Goal: Task Accomplishment & Management: Manage account settings

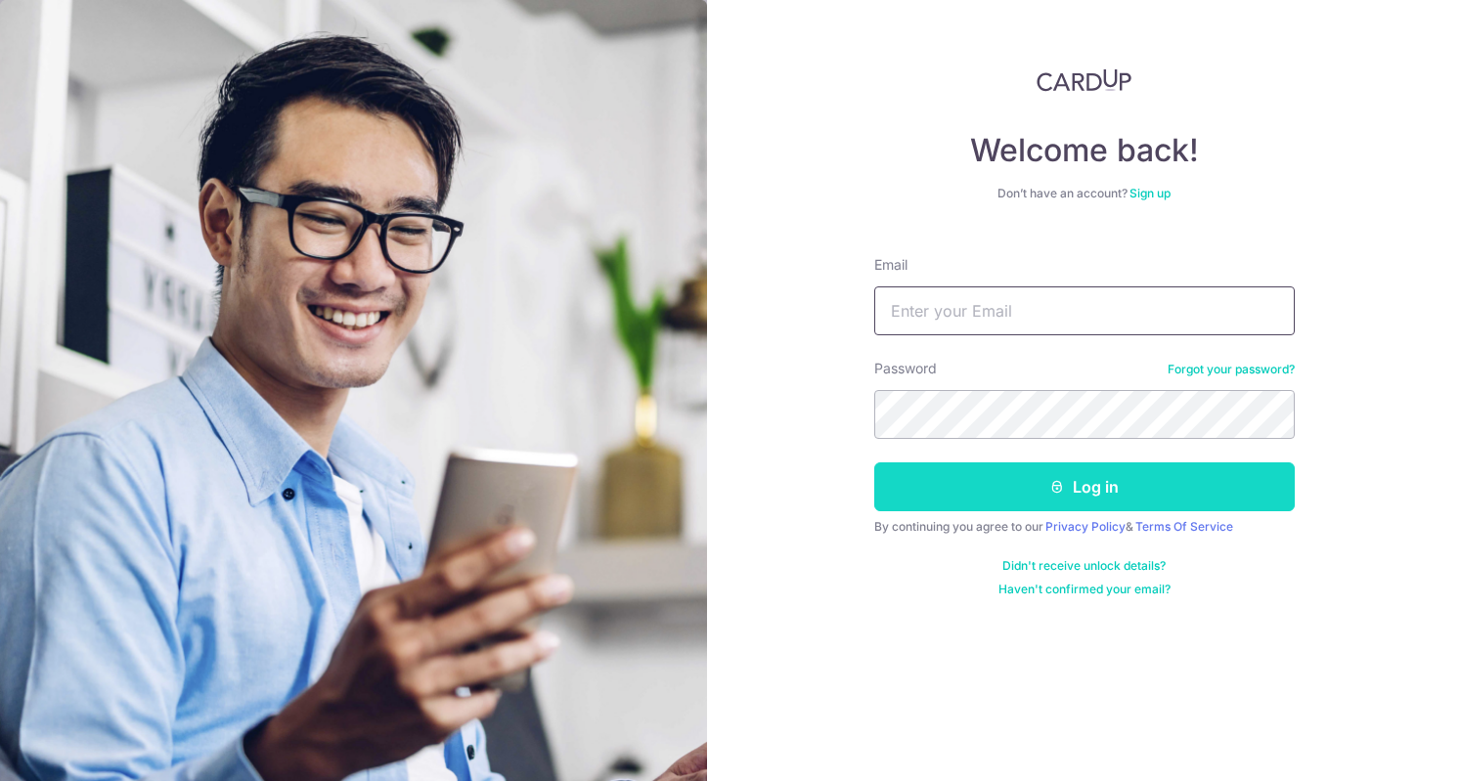
type input "gaojing8033@gmail.com"
click at [960, 488] on button "Log in" at bounding box center [1084, 487] width 421 height 49
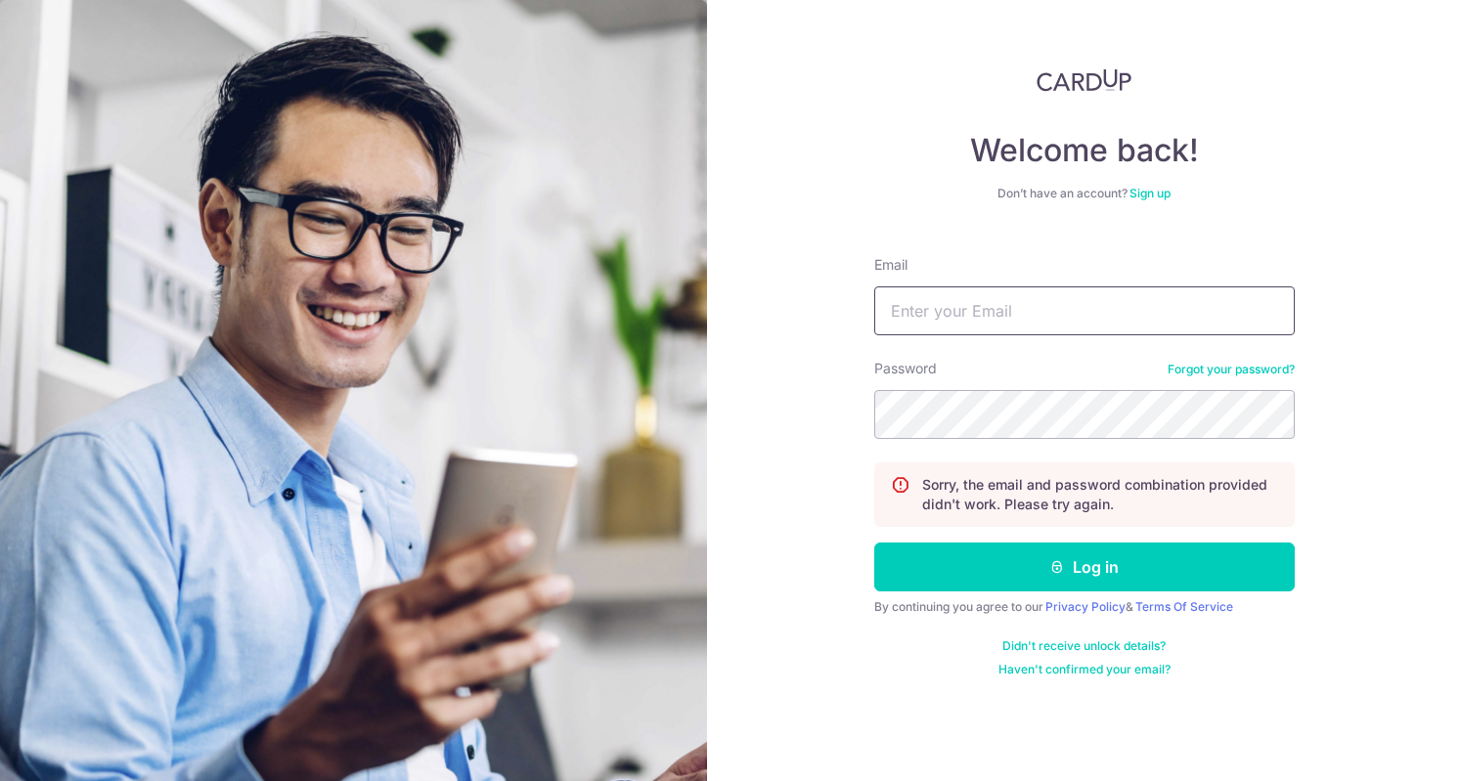
type input "[EMAIL_ADDRESS][DOMAIN_NAME]"
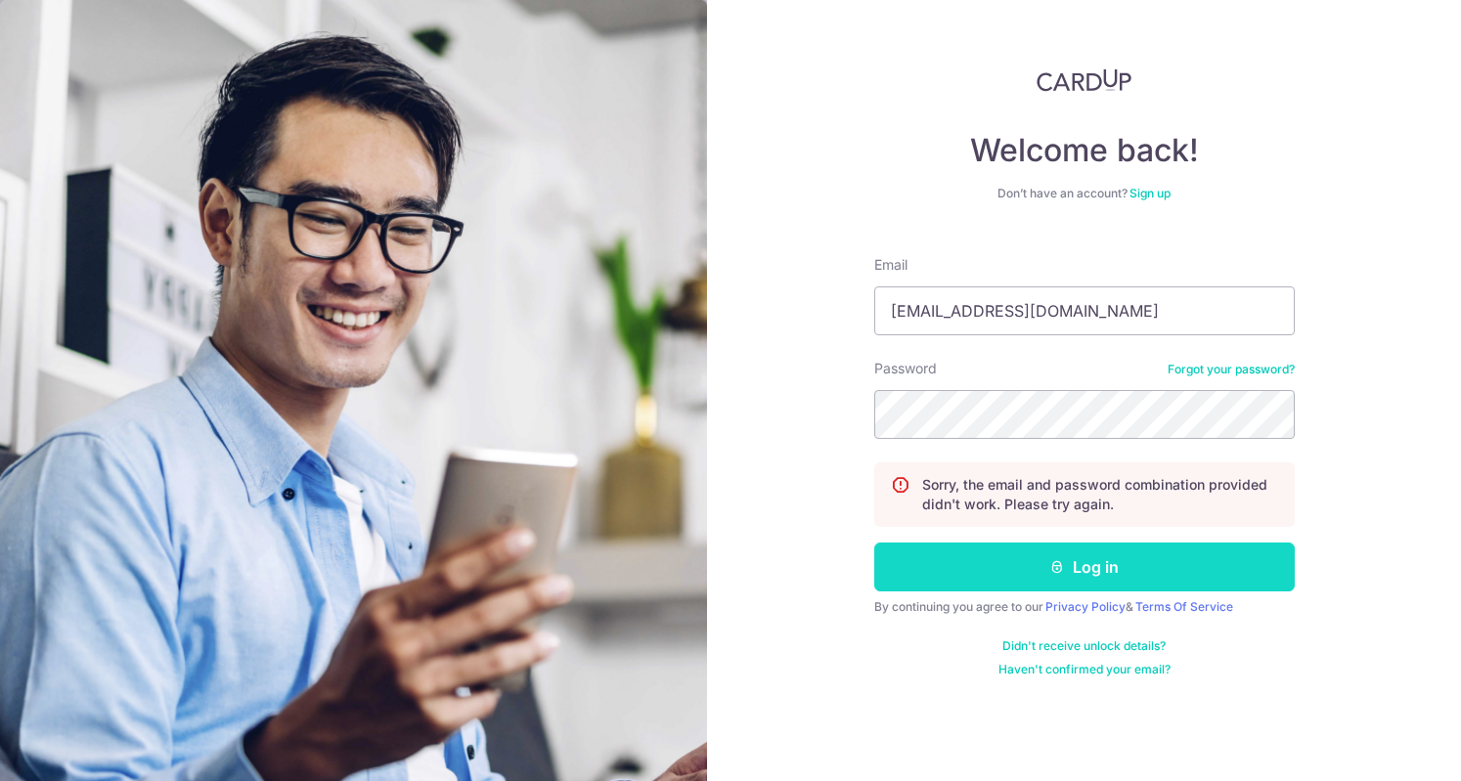
click at [941, 570] on button "Log in" at bounding box center [1084, 567] width 421 height 49
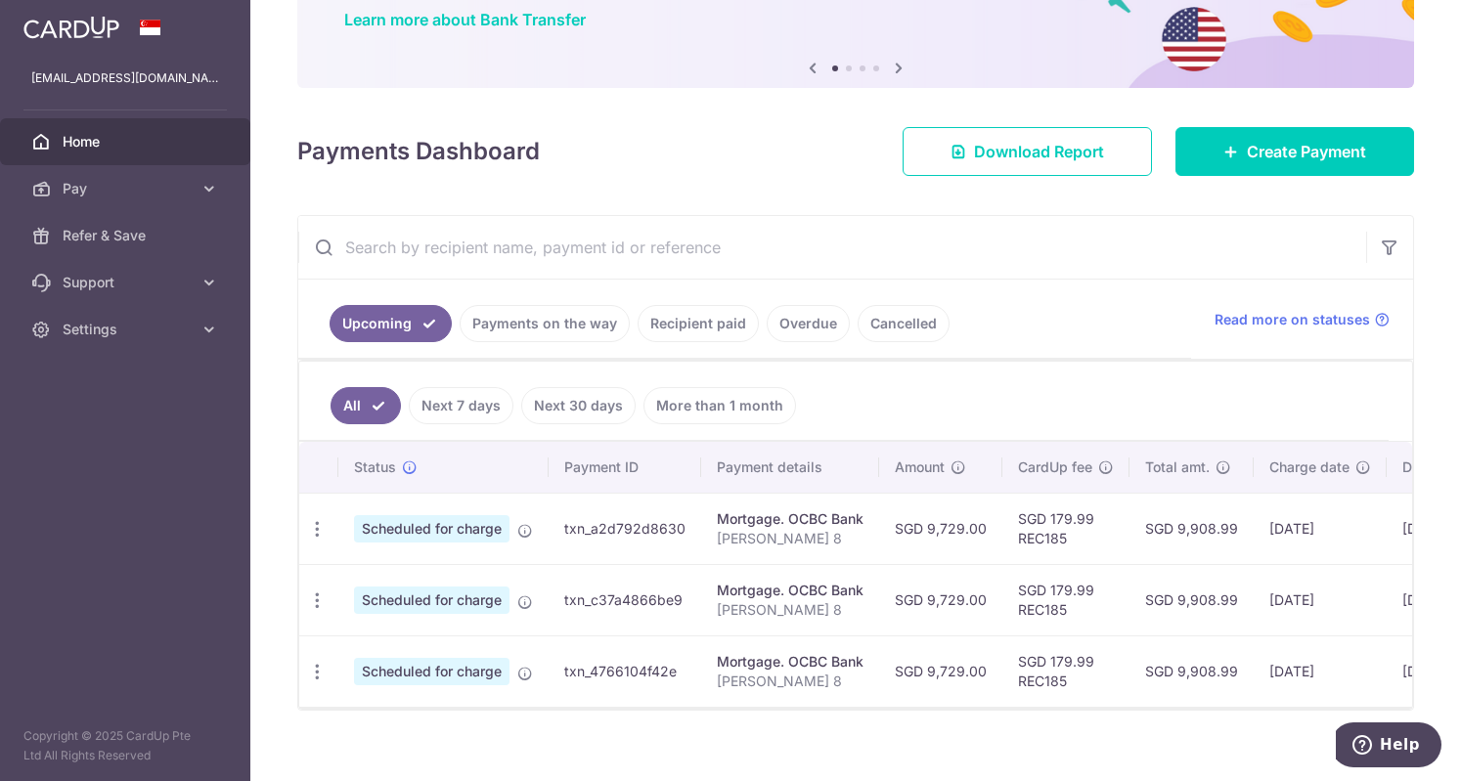
drag, startPoint x: 725, startPoint y: 402, endPoint x: 739, endPoint y: 406, distance: 15.2
click at [725, 402] on link "More than 1 month" at bounding box center [720, 405] width 153 height 37
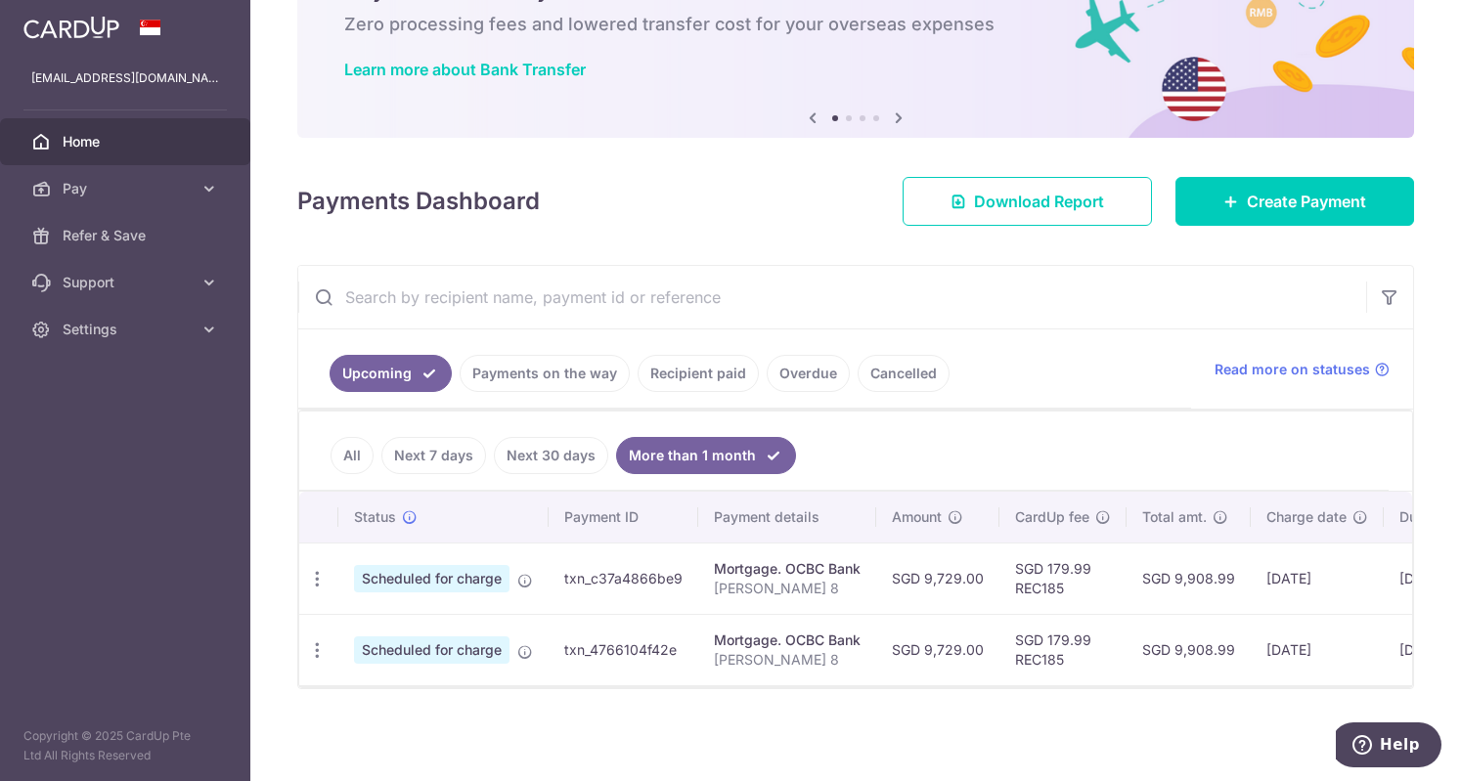
click at [554, 453] on link "Next 30 days" at bounding box center [551, 455] width 114 height 37
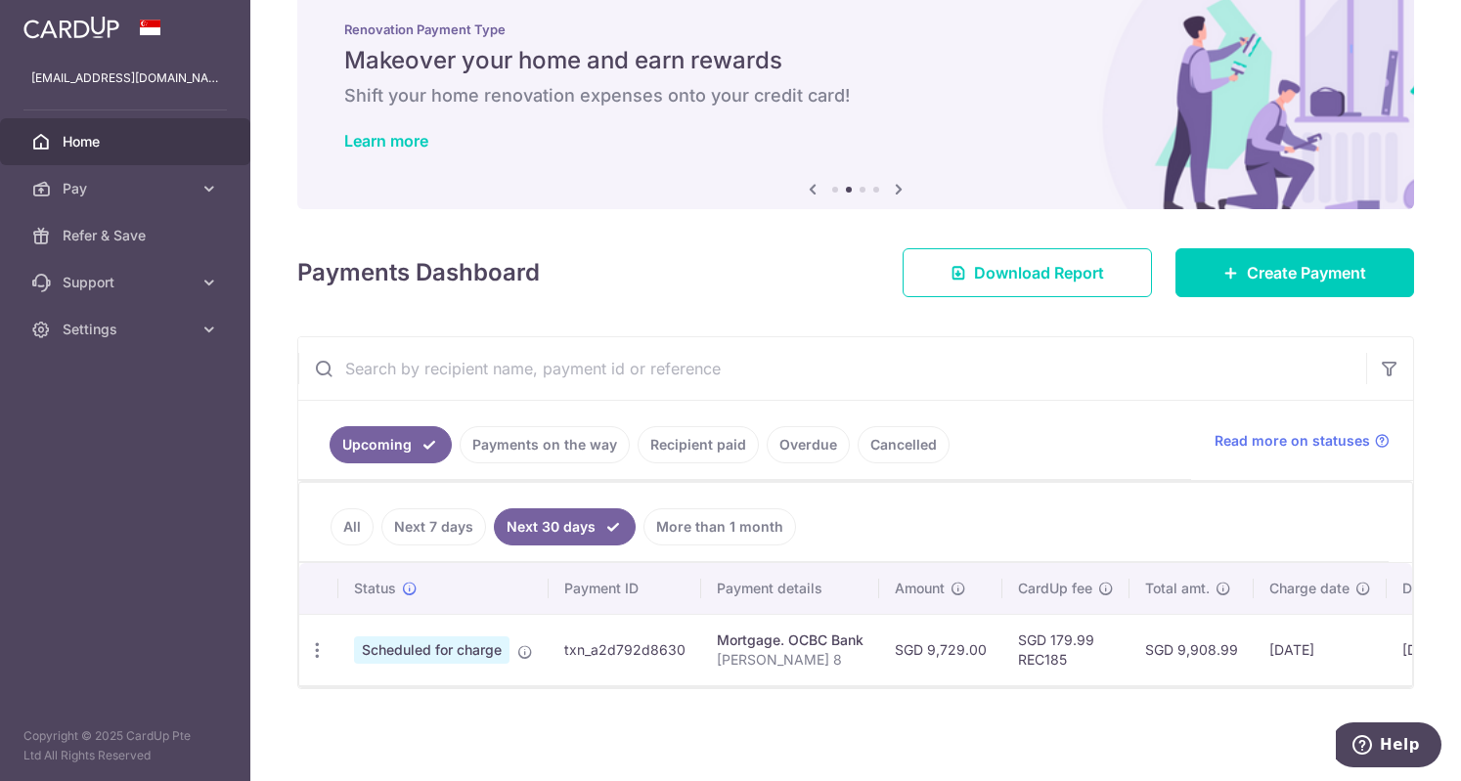
click at [745, 515] on link "More than 1 month" at bounding box center [720, 527] width 153 height 37
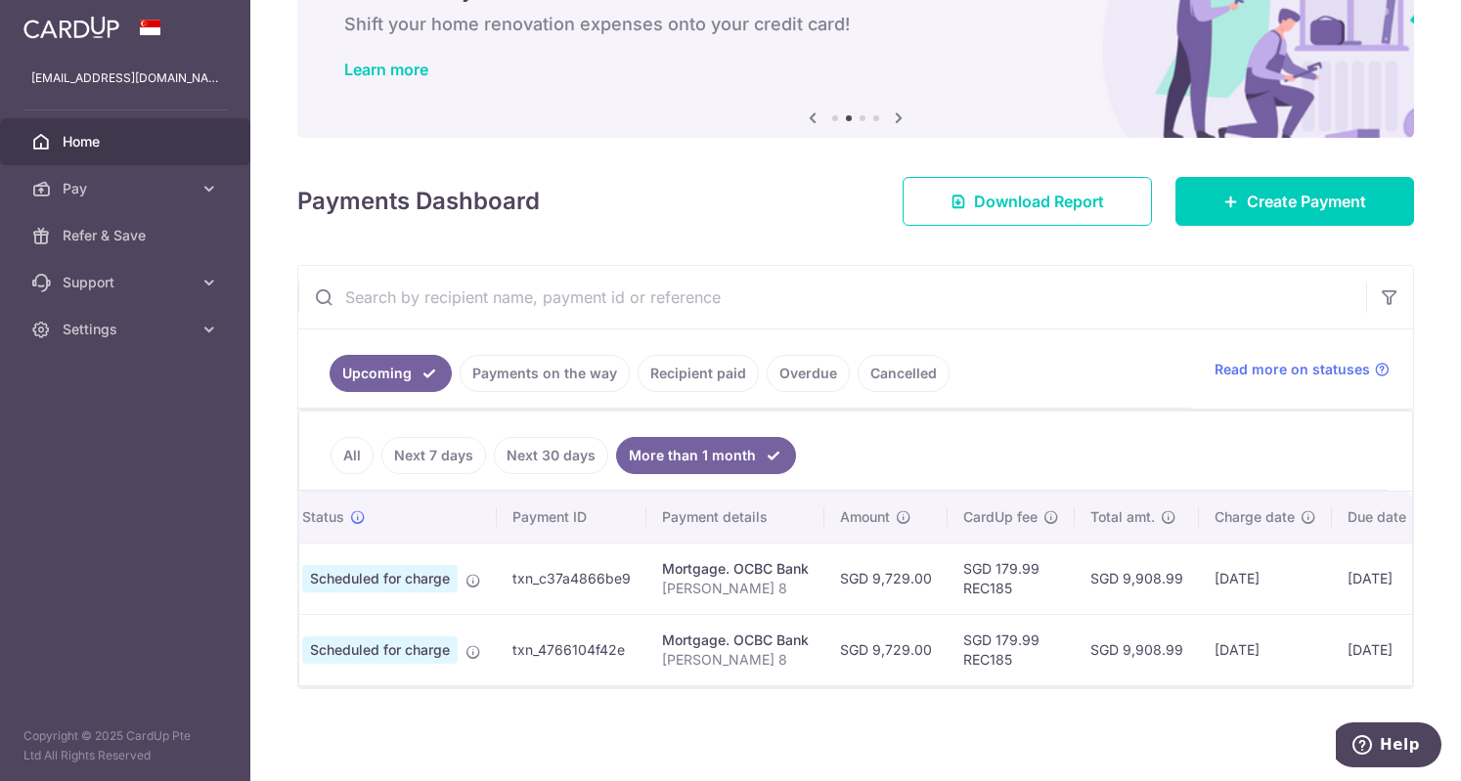
scroll to position [0, 58]
click at [569, 462] on link "Next 30 days" at bounding box center [551, 455] width 114 height 37
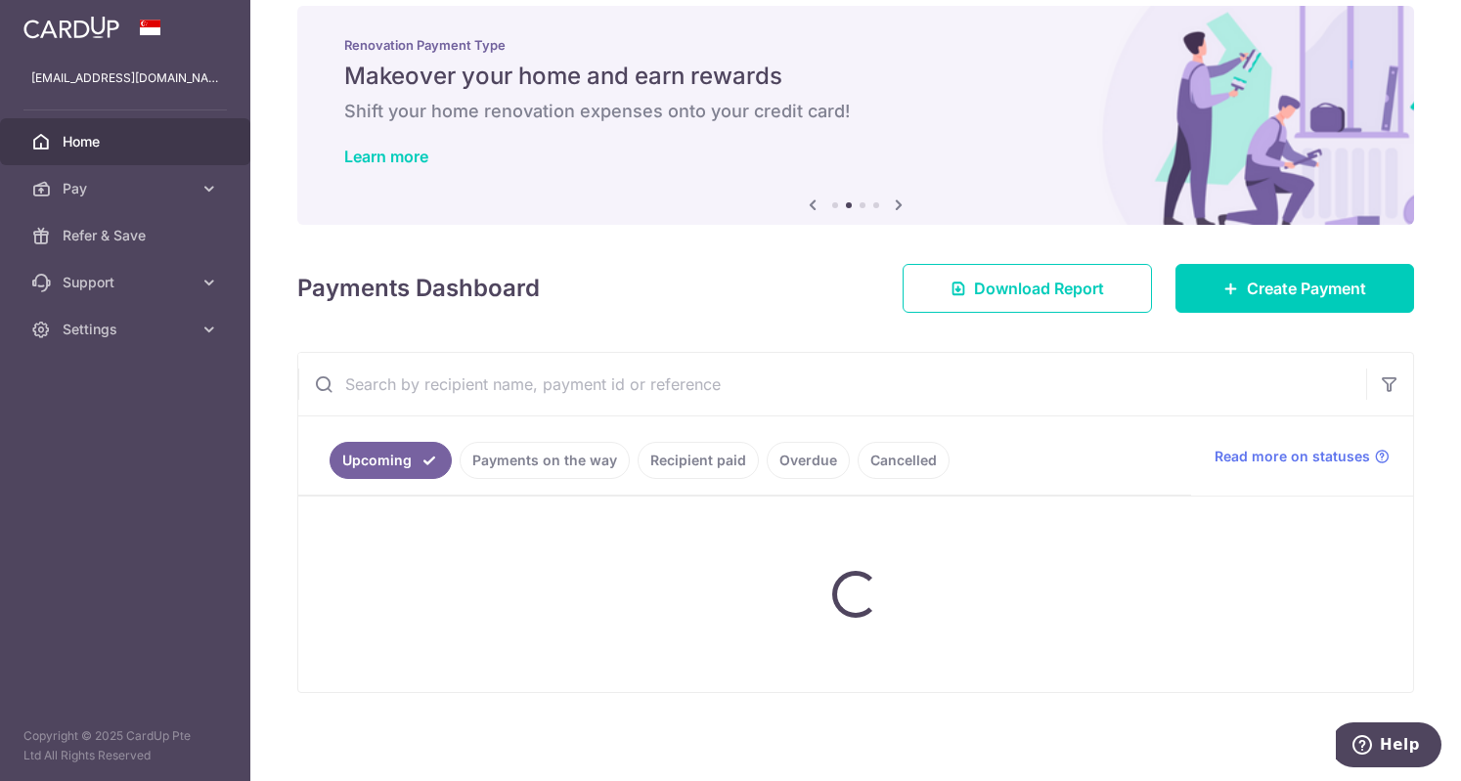
scroll to position [44, 0]
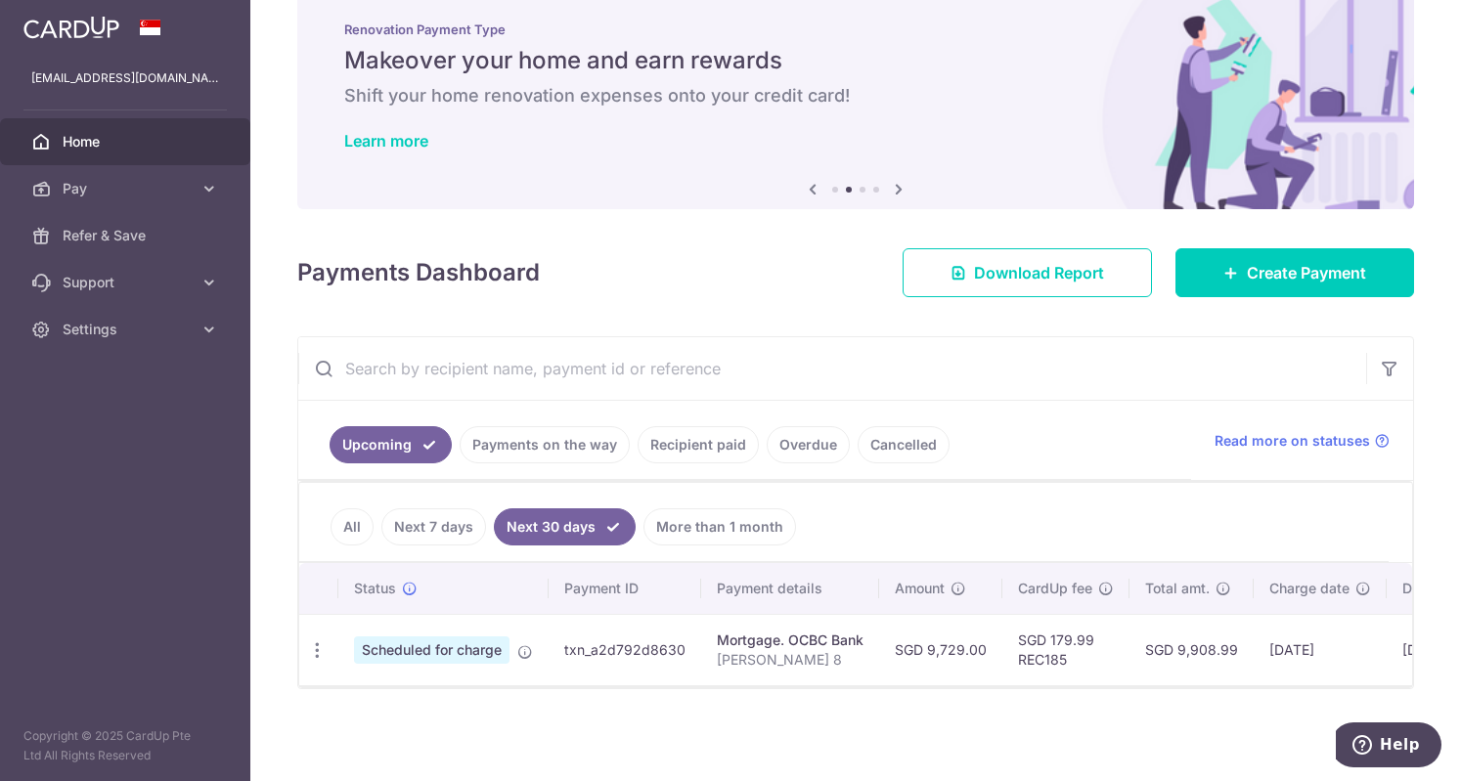
click at [444, 525] on link "Next 7 days" at bounding box center [433, 527] width 105 height 37
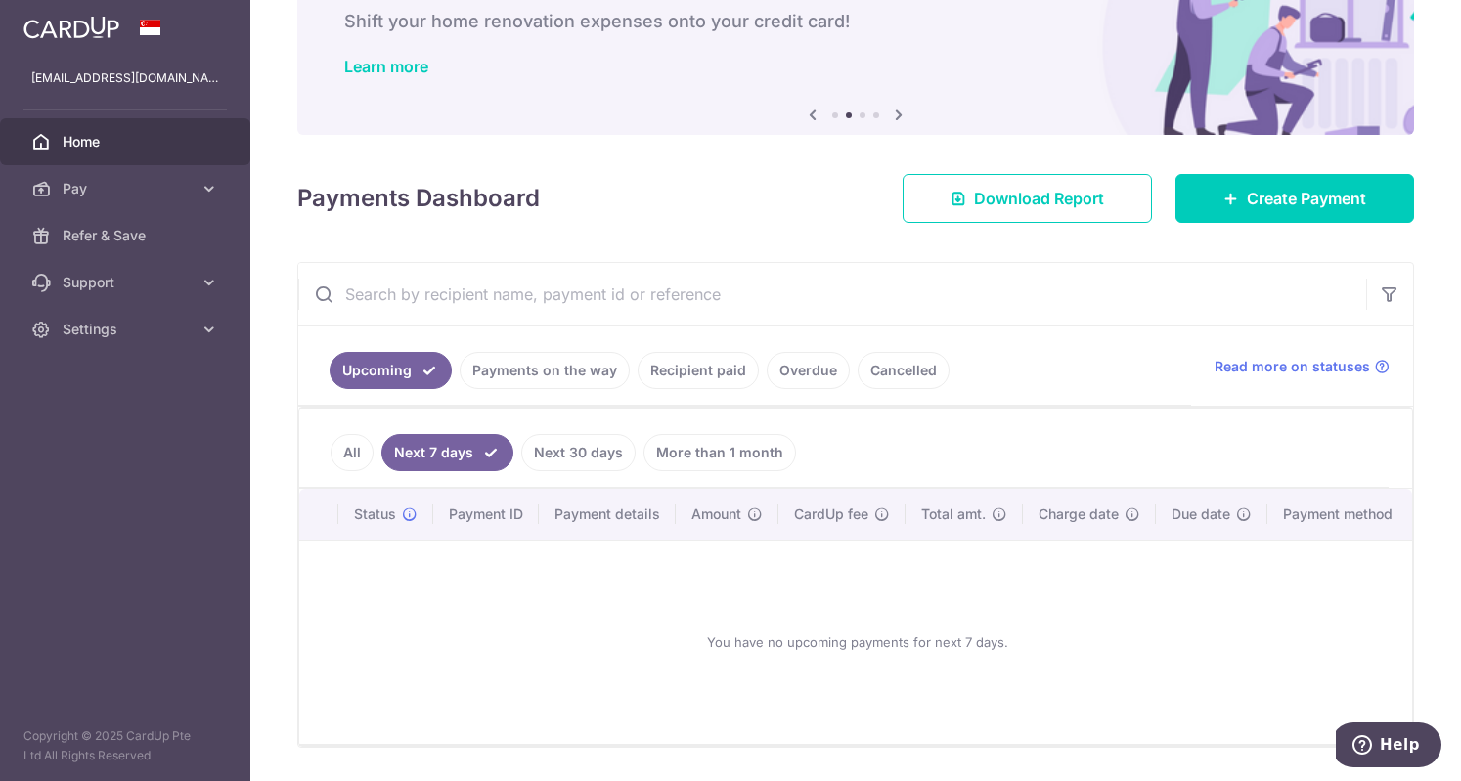
click at [547, 451] on link "Next 30 days" at bounding box center [578, 452] width 114 height 37
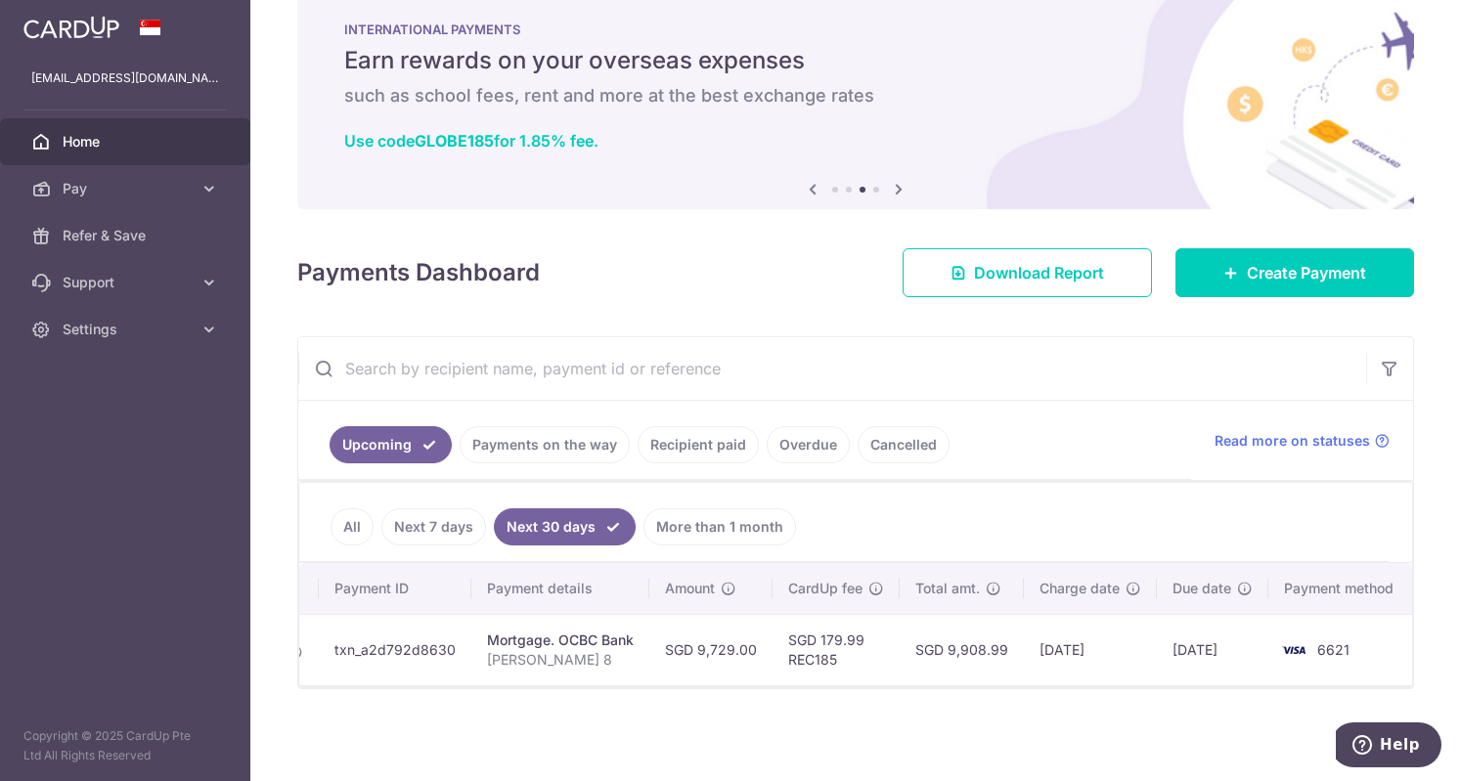
scroll to position [0, 0]
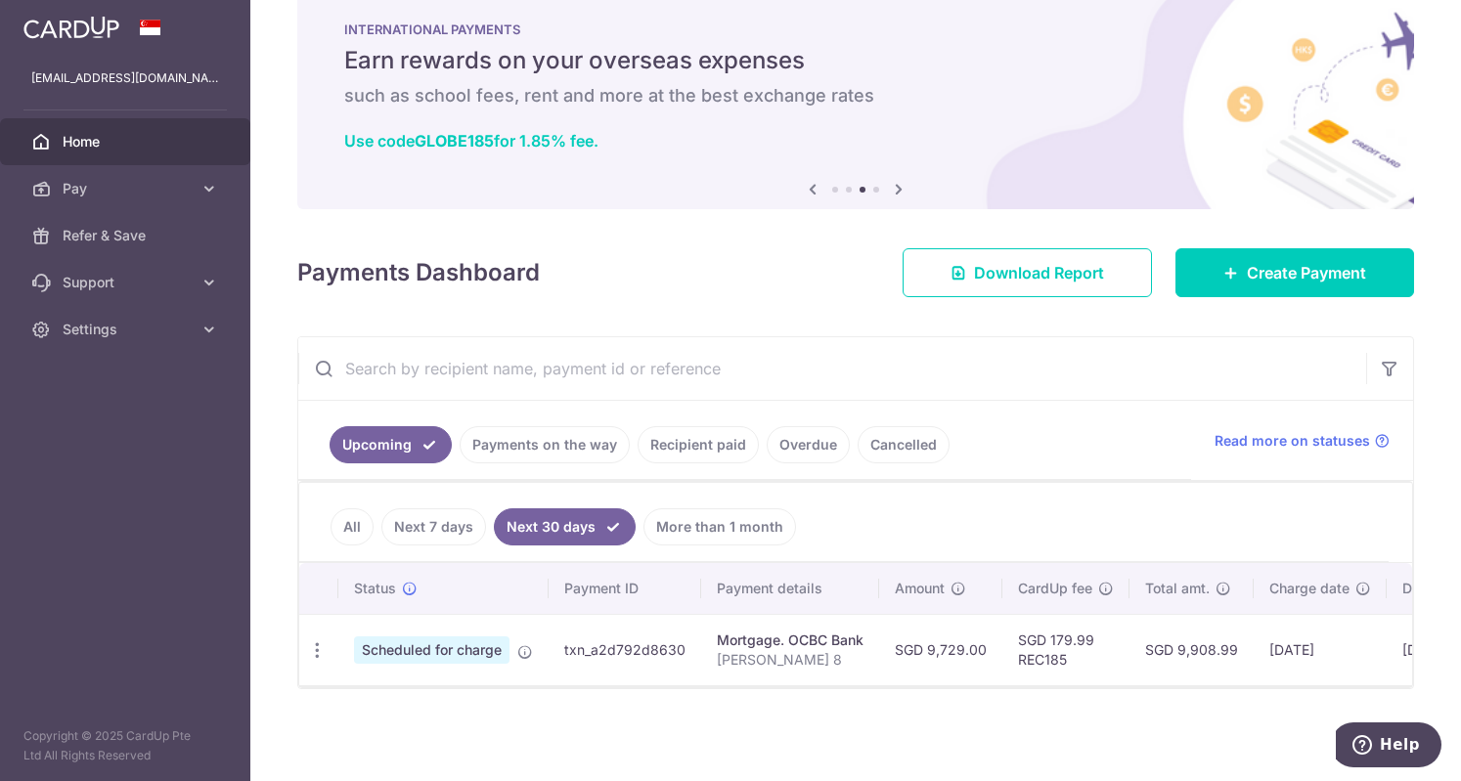
click at [335, 519] on link "All" at bounding box center [352, 527] width 43 height 37
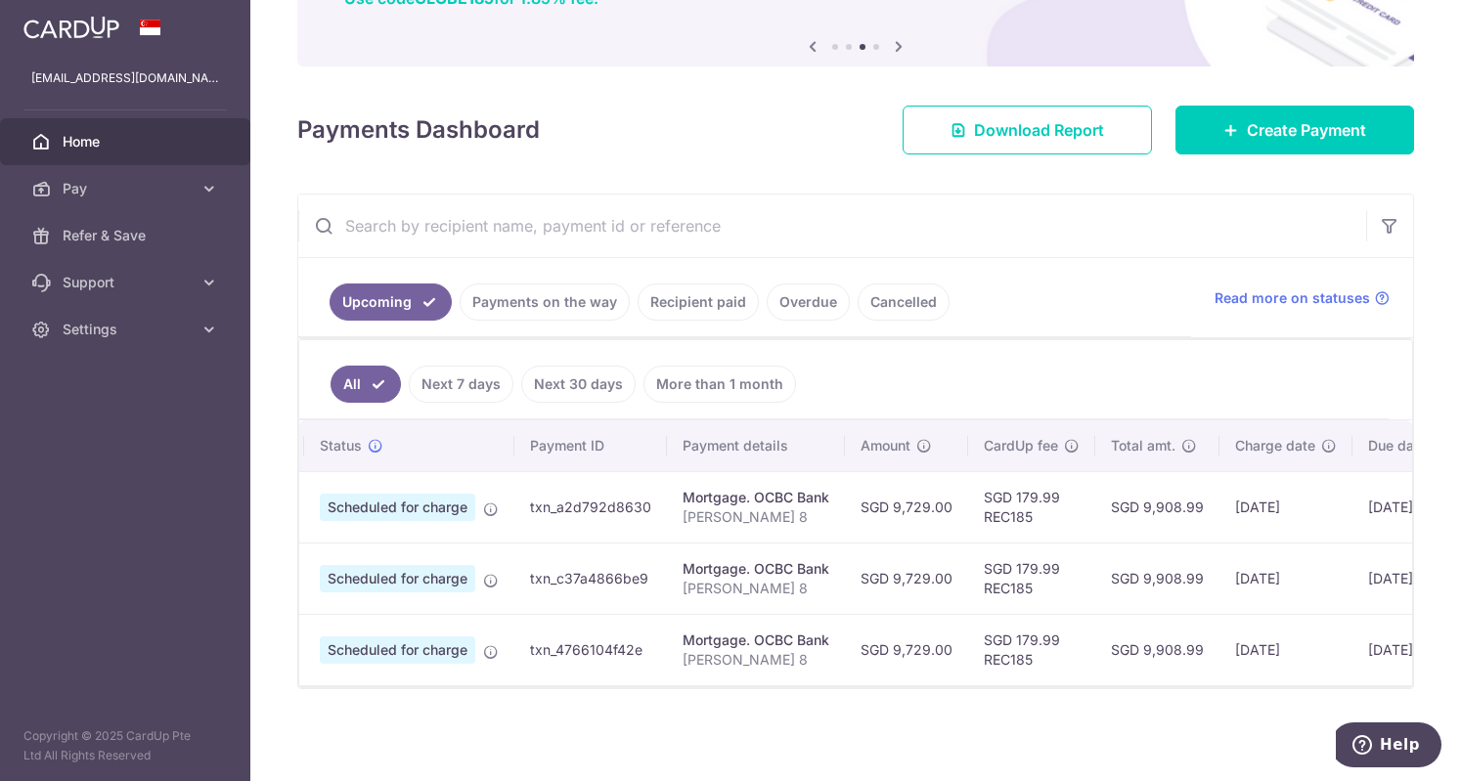
scroll to position [0, 230]
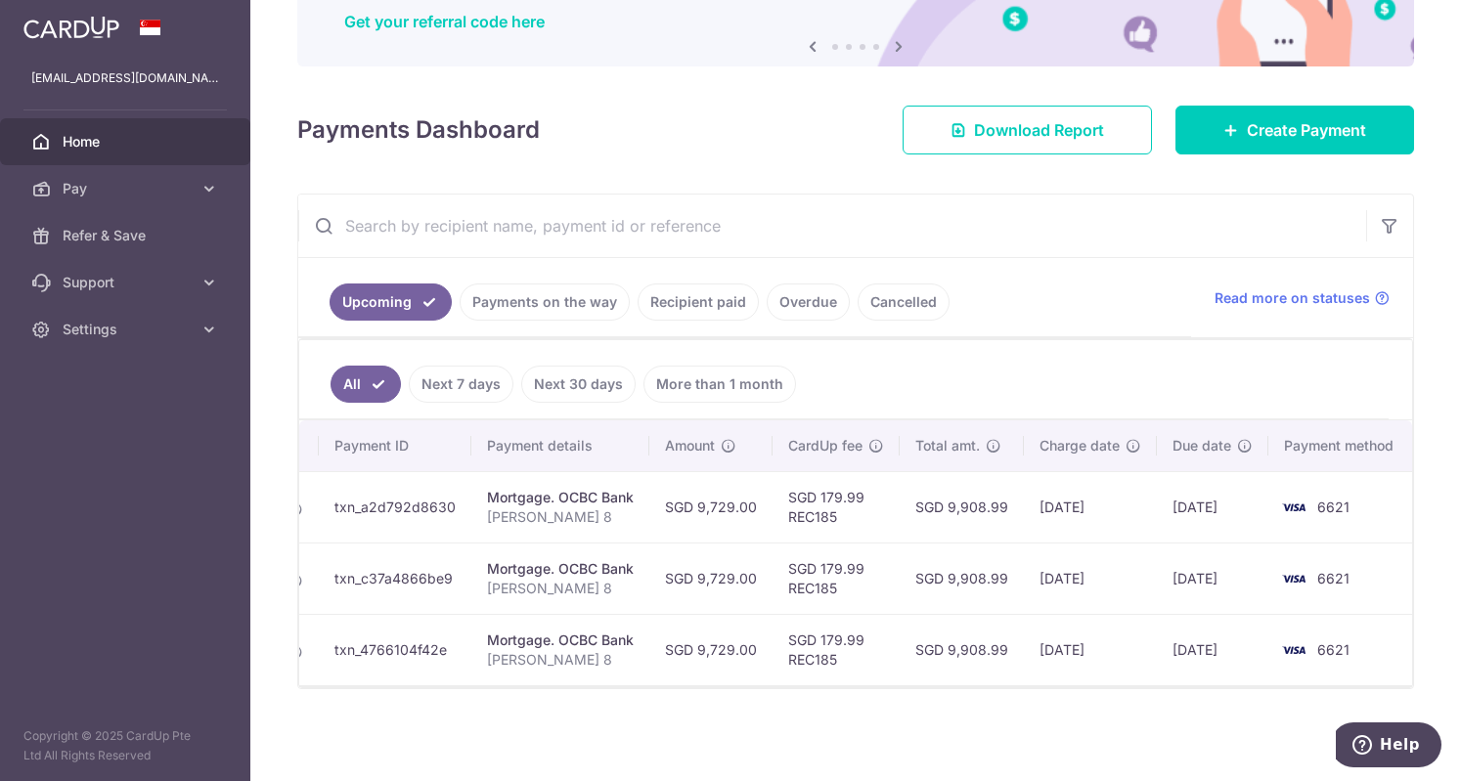
click at [469, 379] on link "Next 7 days" at bounding box center [461, 384] width 105 height 37
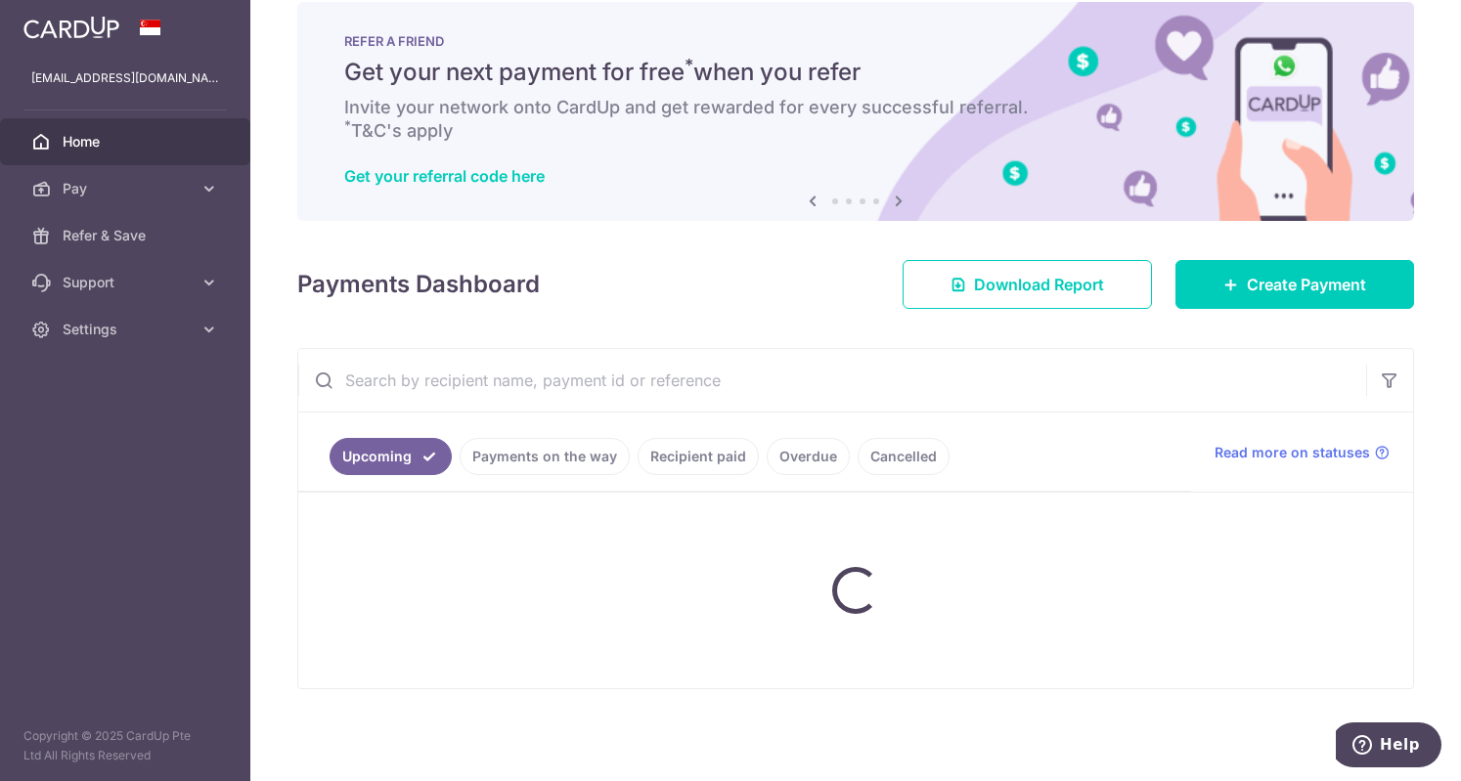
scroll to position [177, 0]
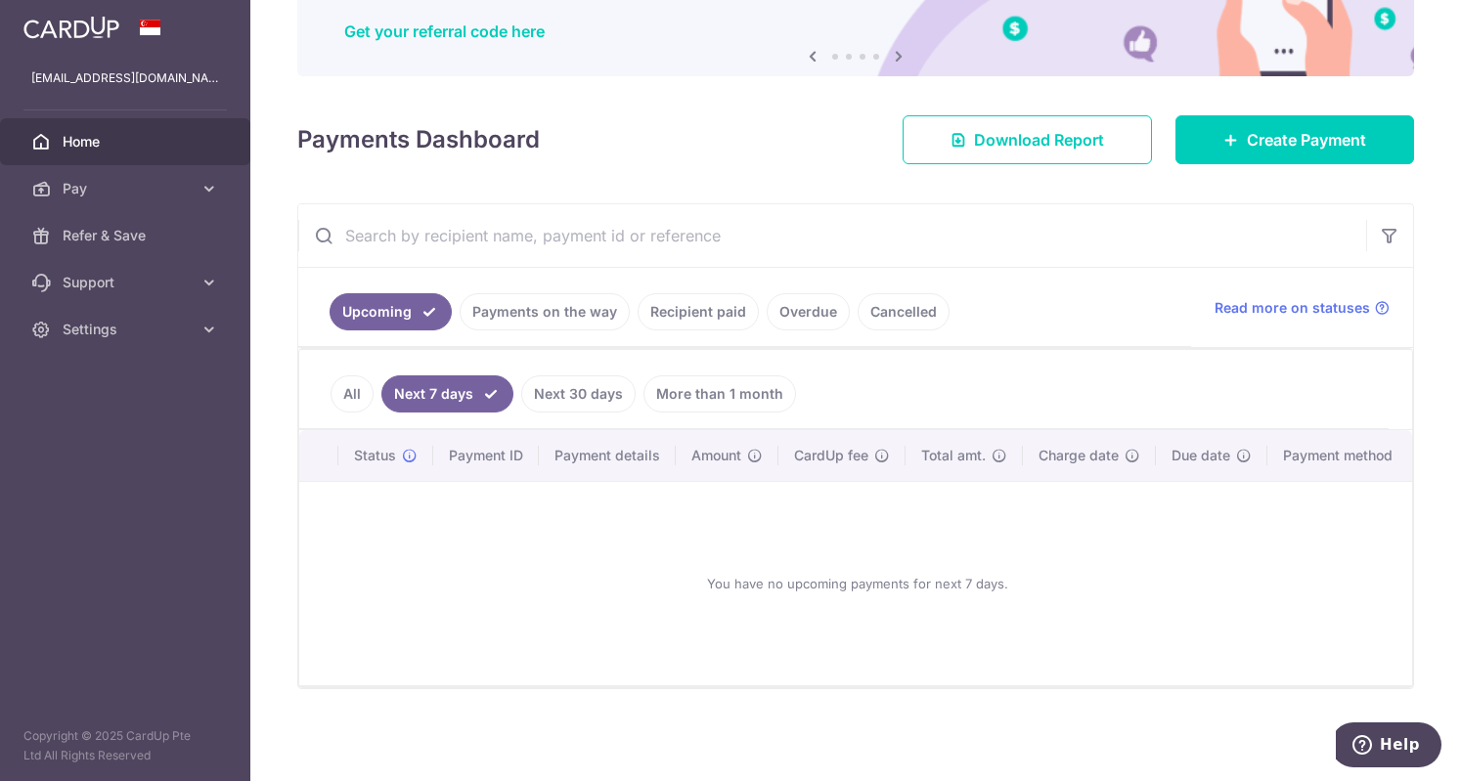
click at [548, 388] on link "Next 30 days" at bounding box center [578, 394] width 114 height 37
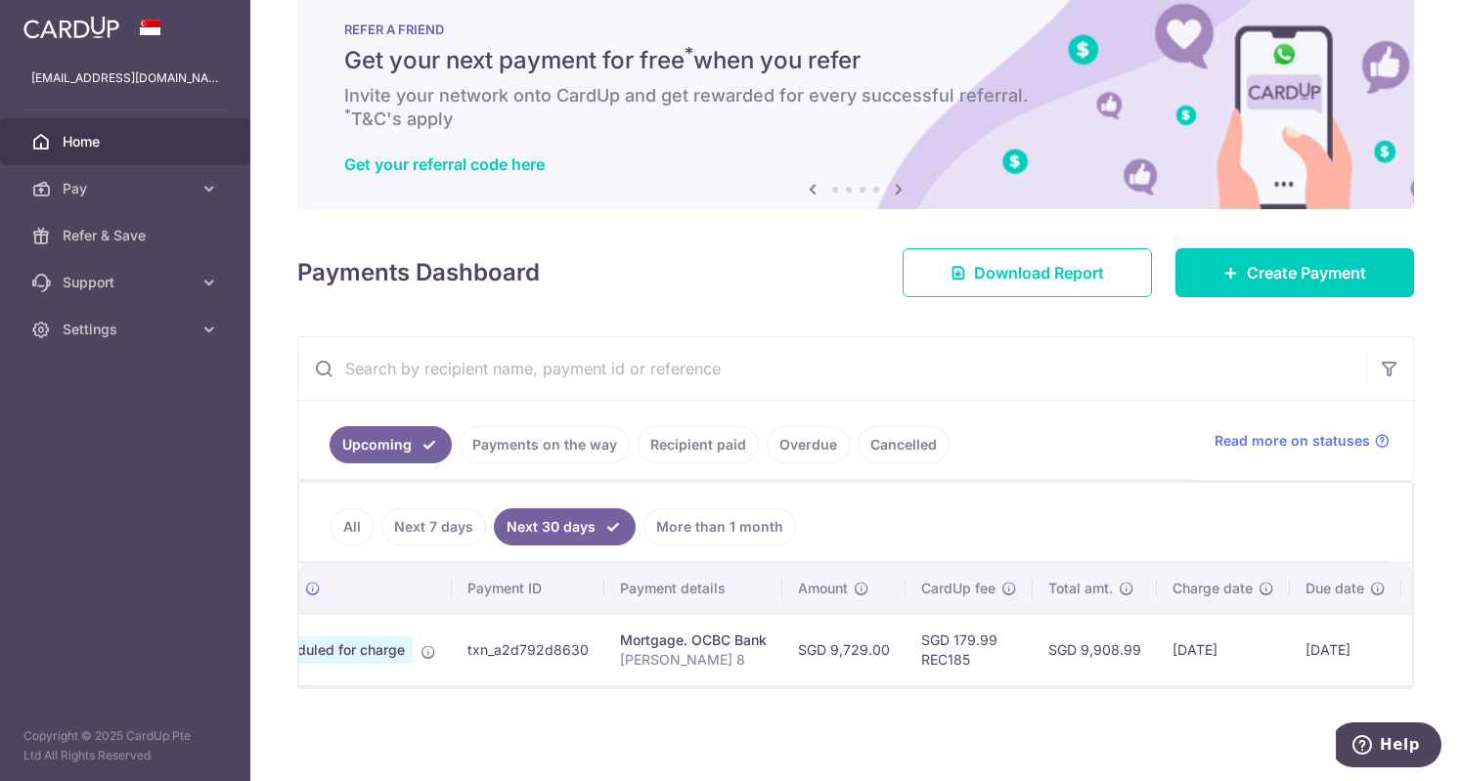
scroll to position [0, 0]
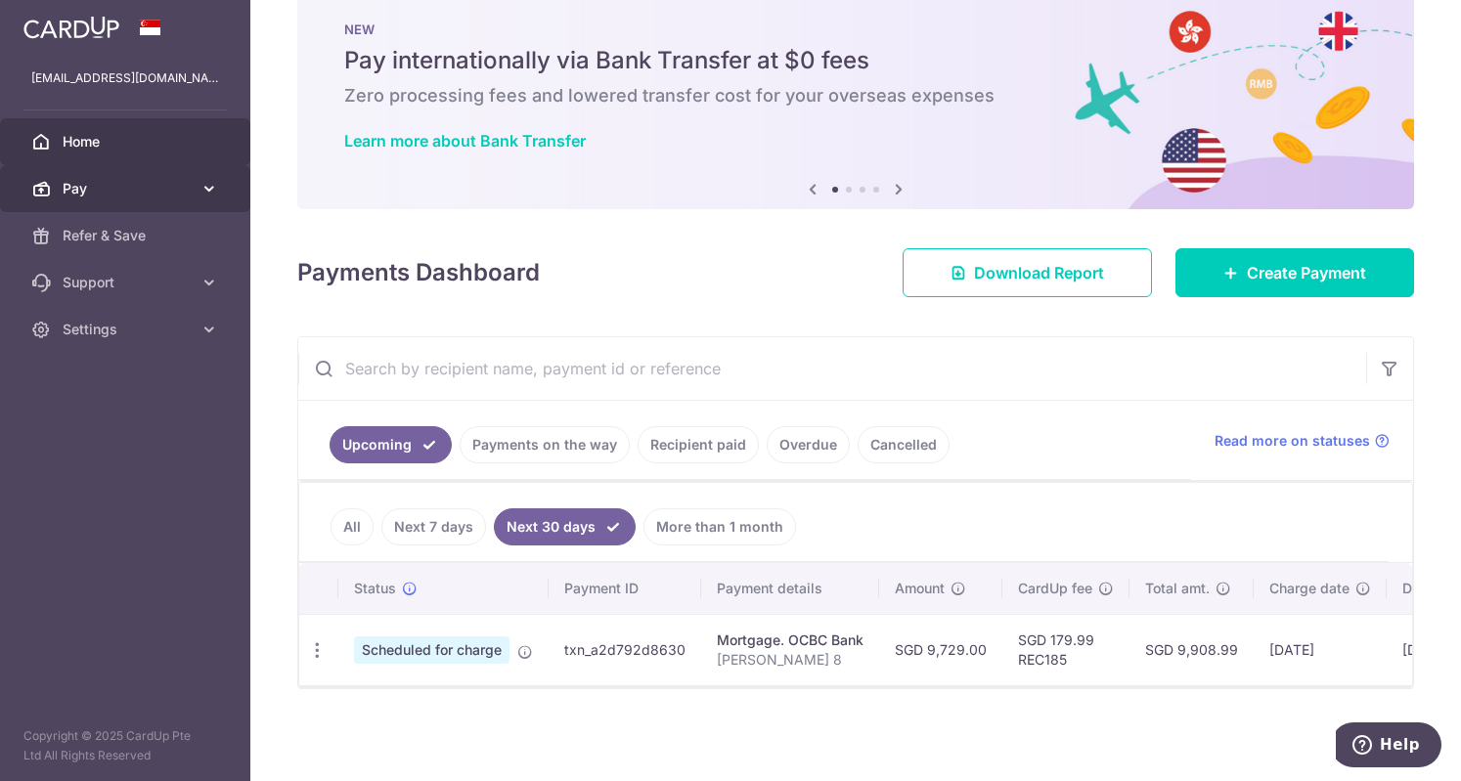
click at [209, 184] on icon at bounding box center [210, 189] width 20 height 20
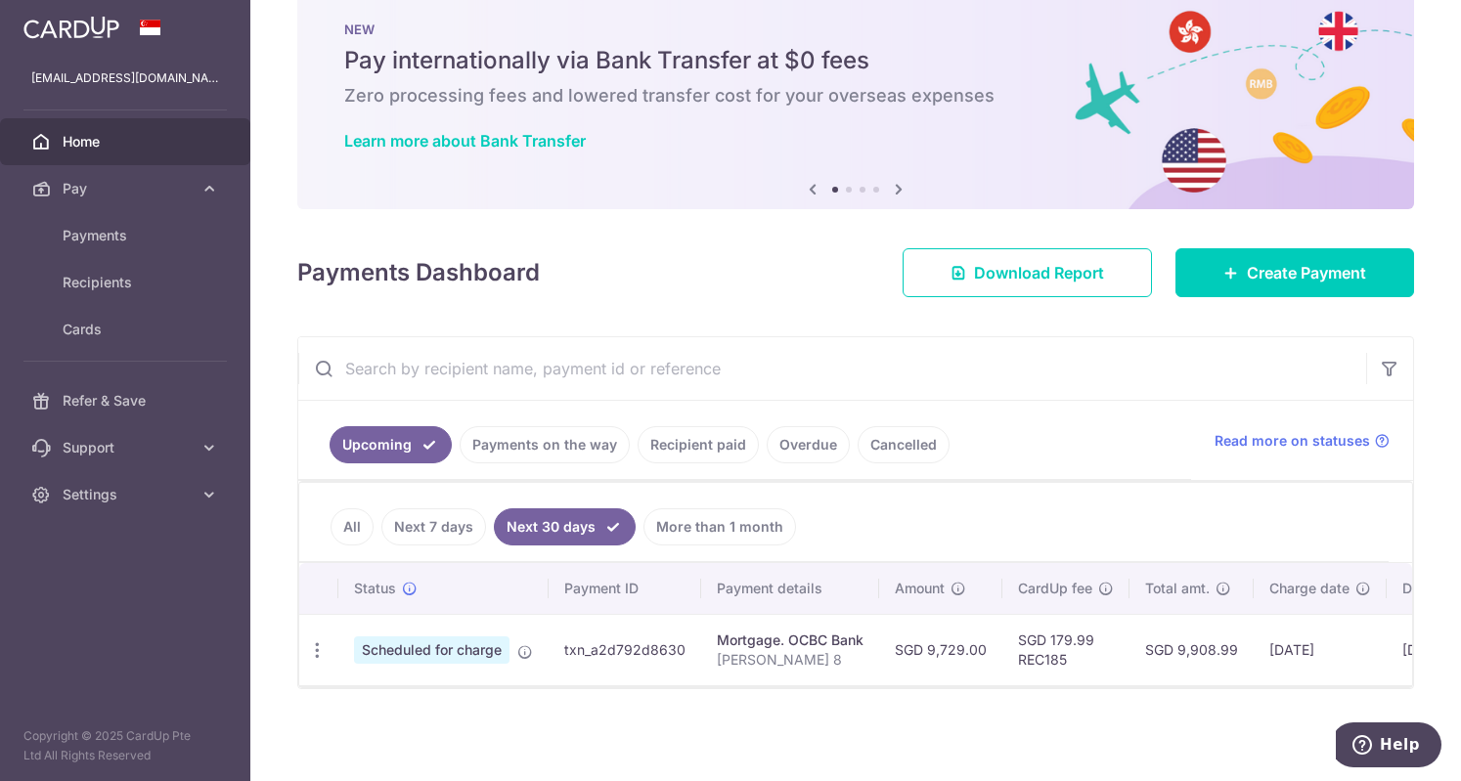
click at [486, 643] on span "Scheduled for charge" at bounding box center [432, 650] width 156 height 27
drag, startPoint x: 898, startPoint y: 687, endPoint x: 299, endPoint y: 656, distance: 599.3
click at [344, 697] on div "× Pause Schedule Pause all future payments in this series Pause just this one p…" at bounding box center [855, 390] width 1211 height 781
click at [319, 643] on icon "button" at bounding box center [317, 651] width 21 height 21
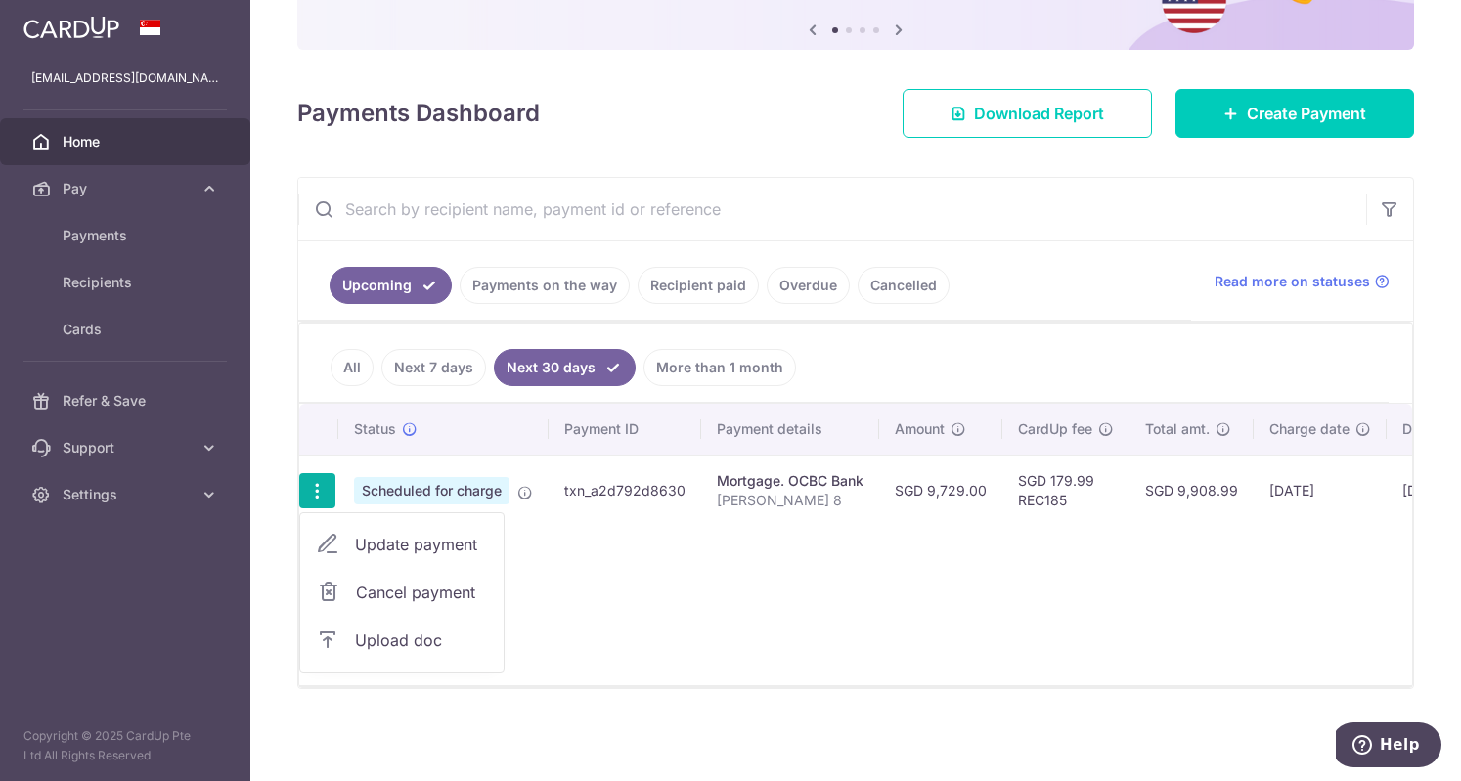
click at [431, 592] on span "Cancel payment" at bounding box center [421, 592] width 131 height 23
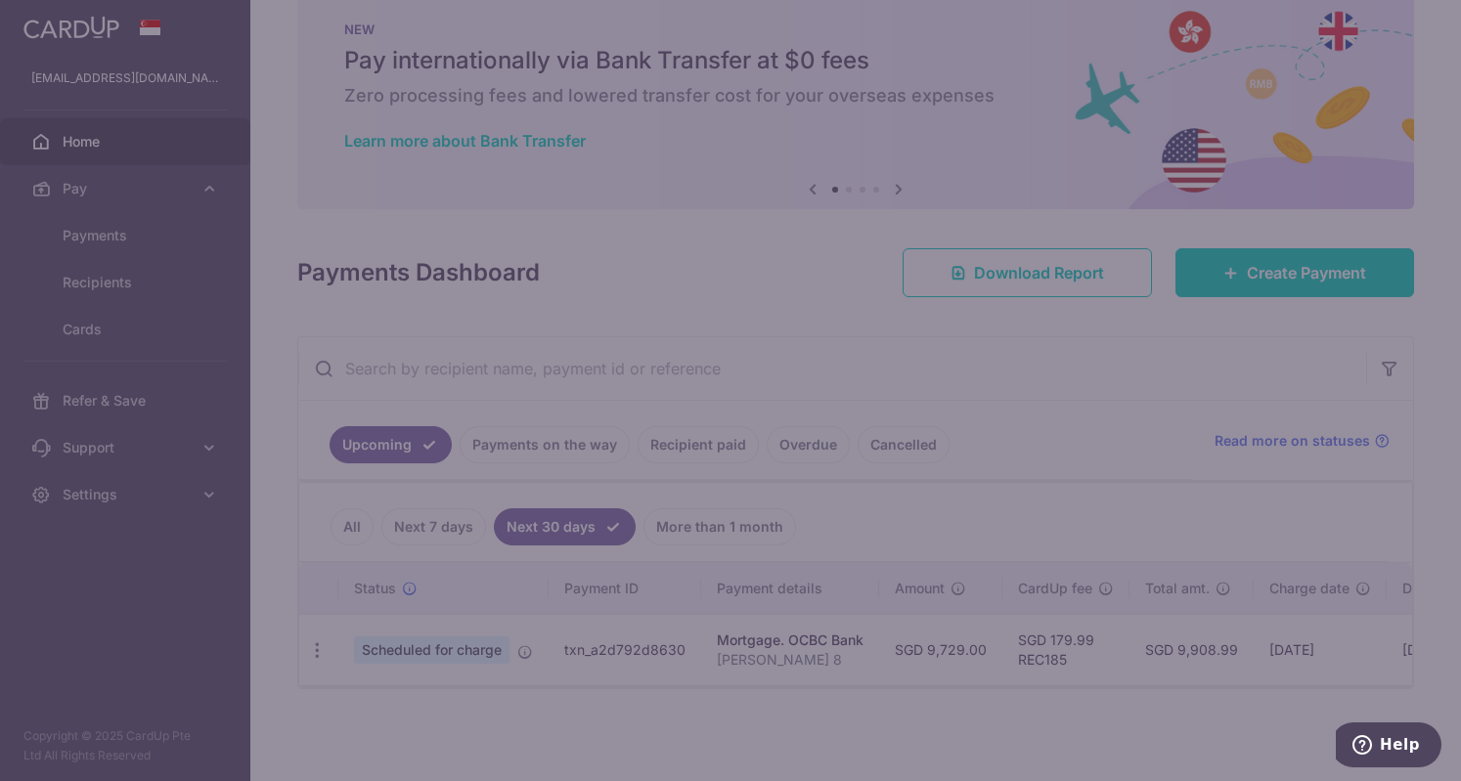
scroll to position [44, 0]
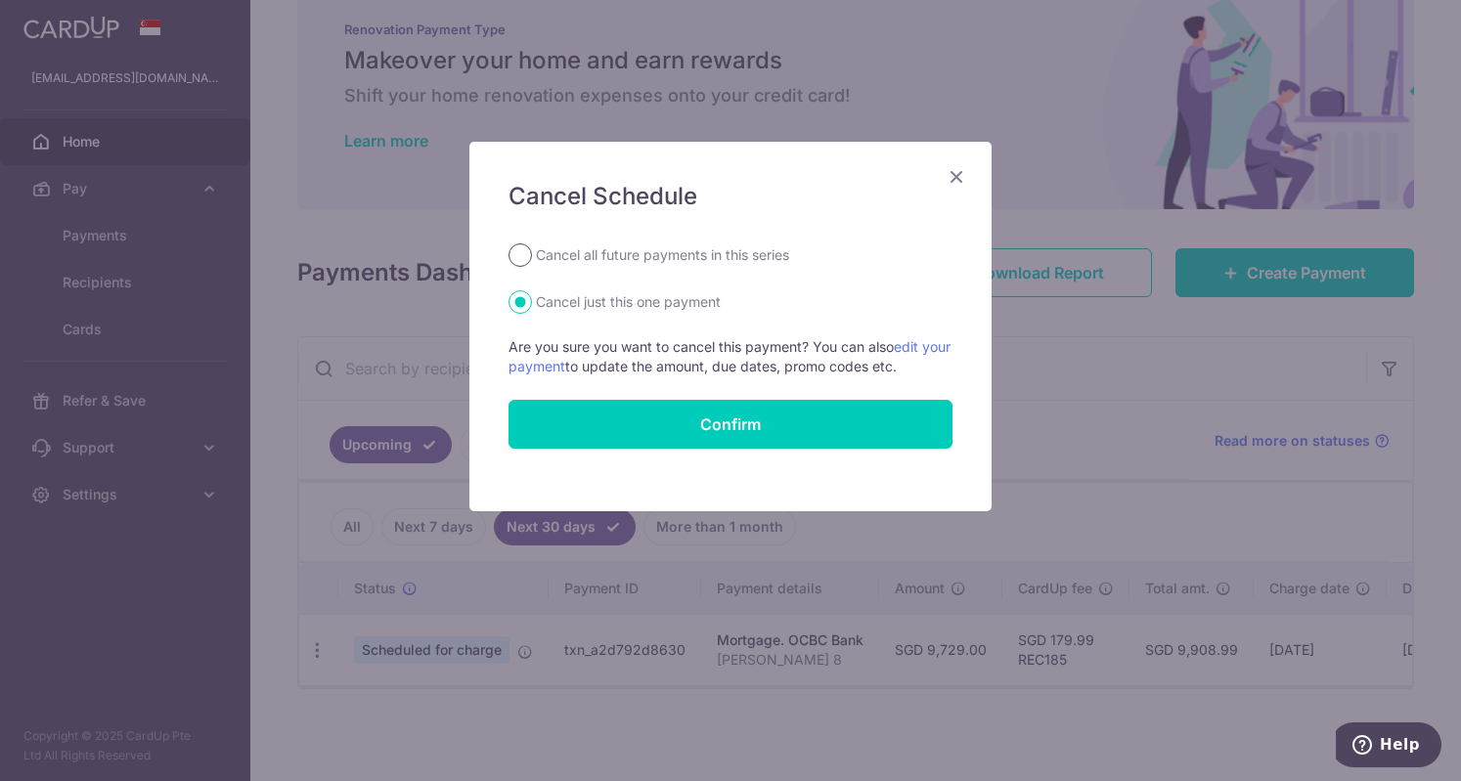
click at [524, 252] on input "Cancel all future payments in this series" at bounding box center [520, 255] width 23 height 23
radio input "true"
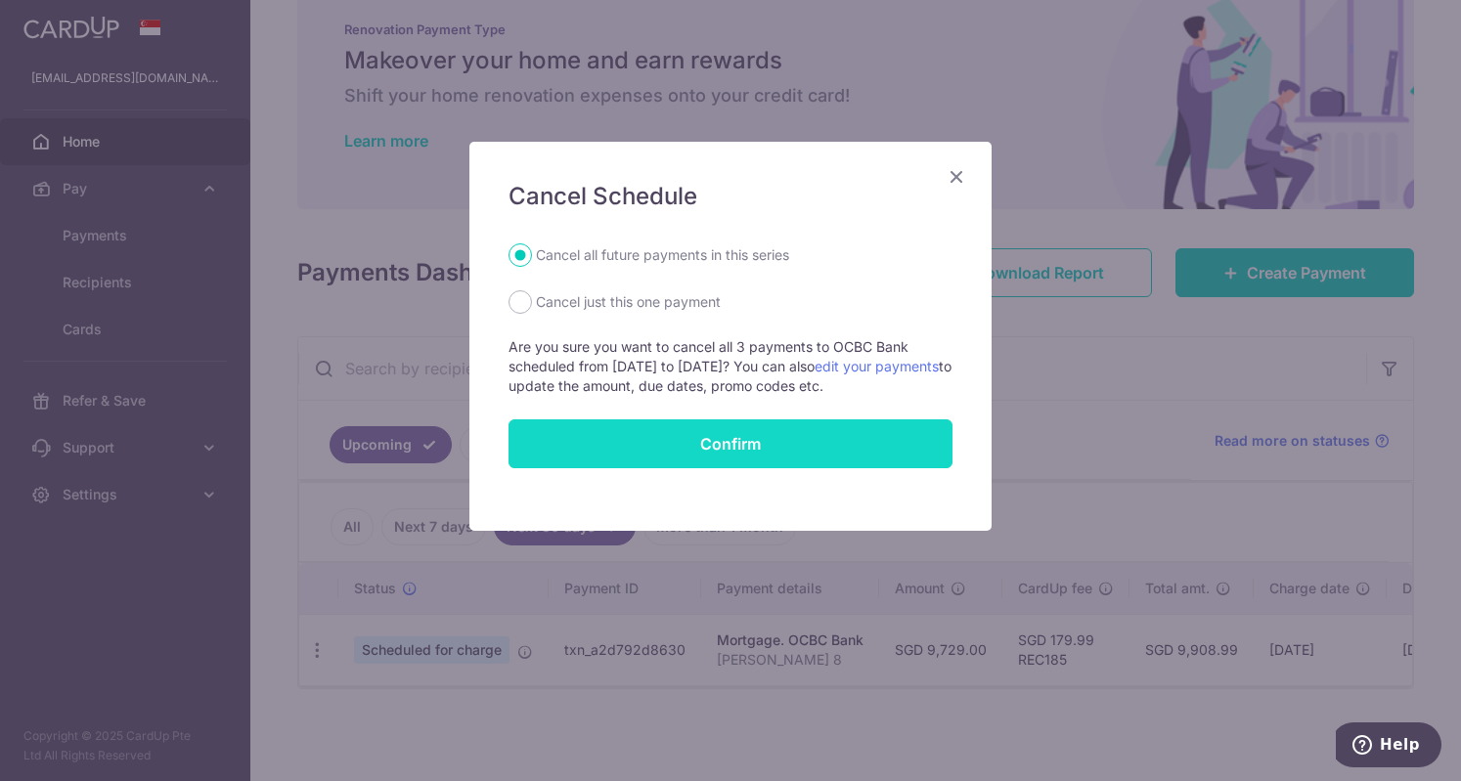
click at [655, 442] on button "Confirm" at bounding box center [731, 444] width 444 height 49
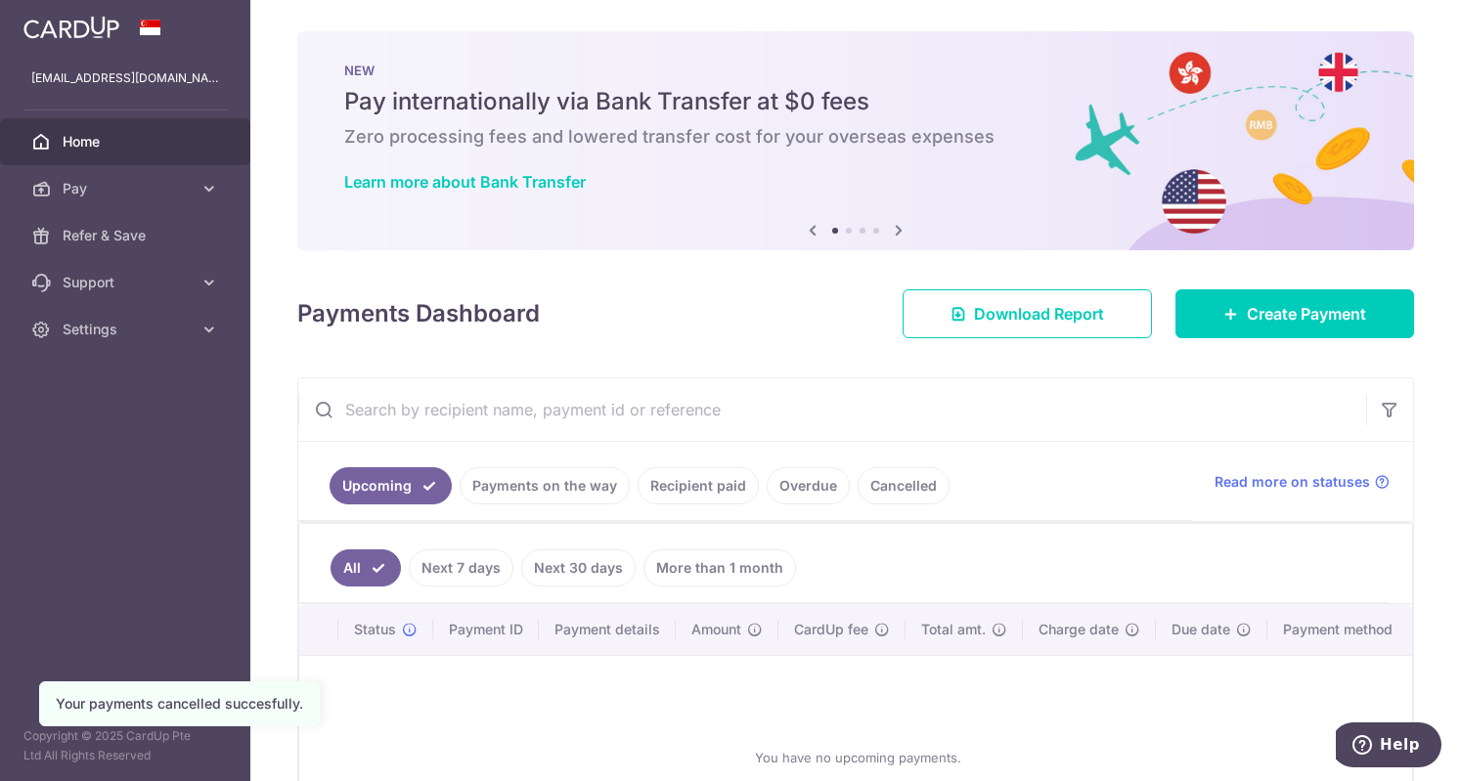
click at [894, 487] on link "Cancelled" at bounding box center [904, 486] width 92 height 37
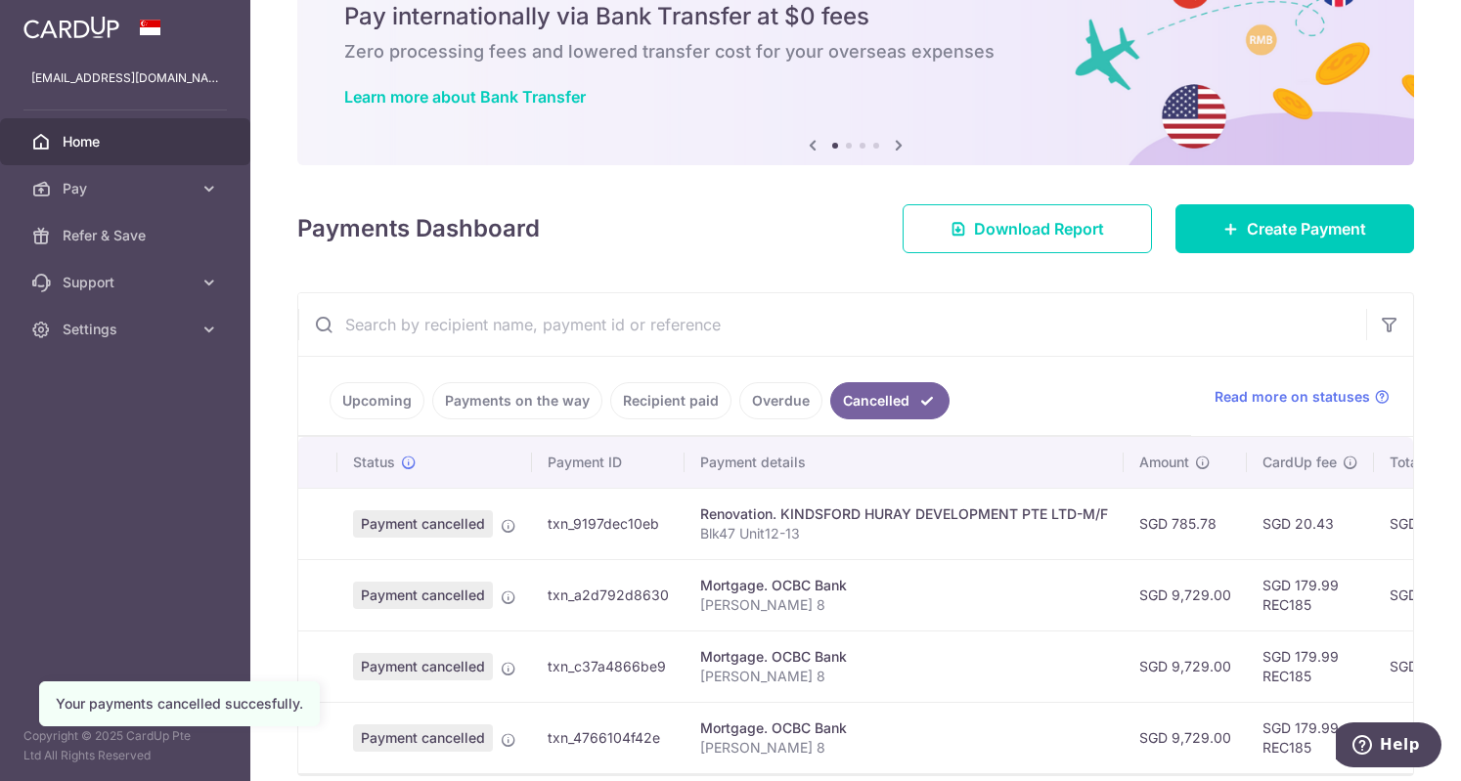
scroll to position [176, 0]
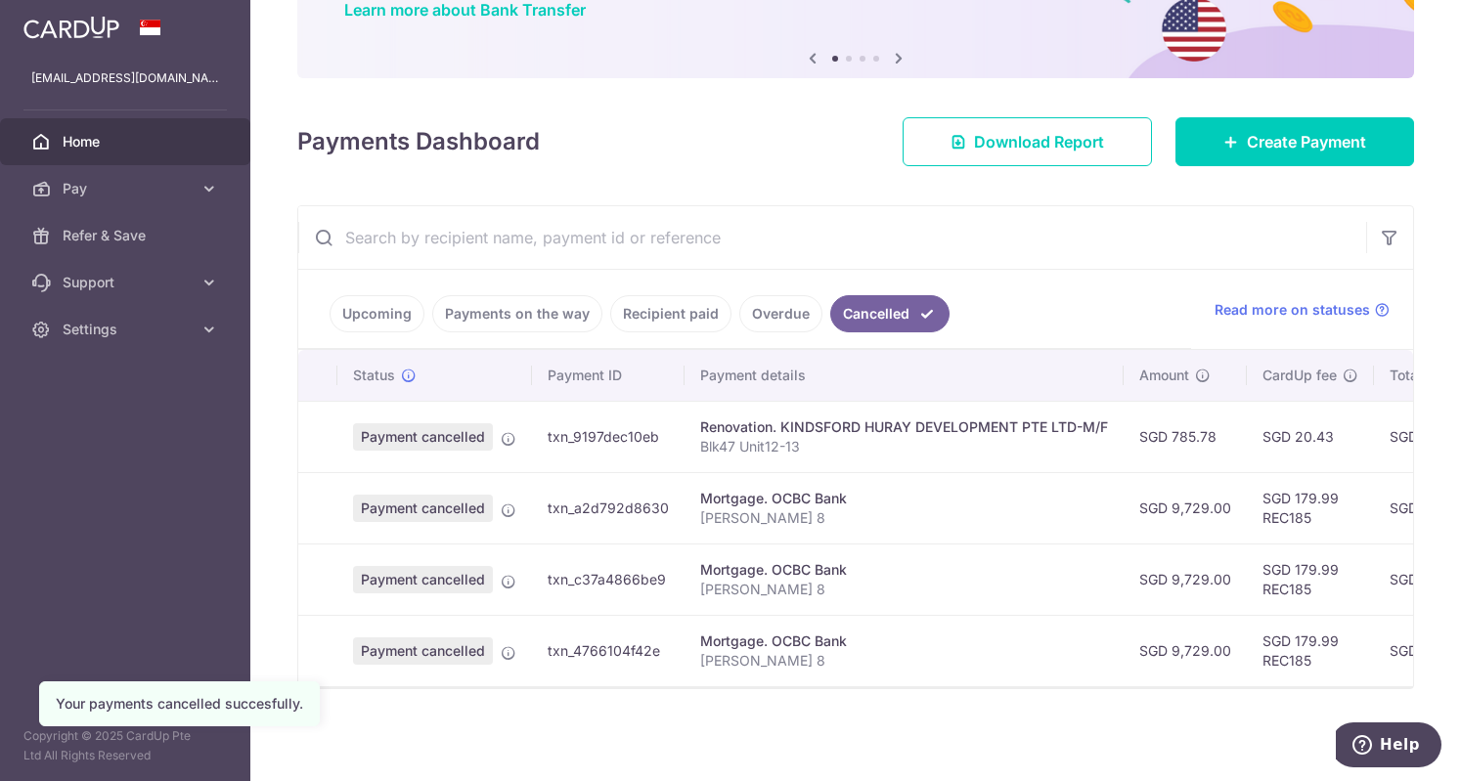
click at [775, 312] on link "Overdue" at bounding box center [780, 313] width 83 height 37
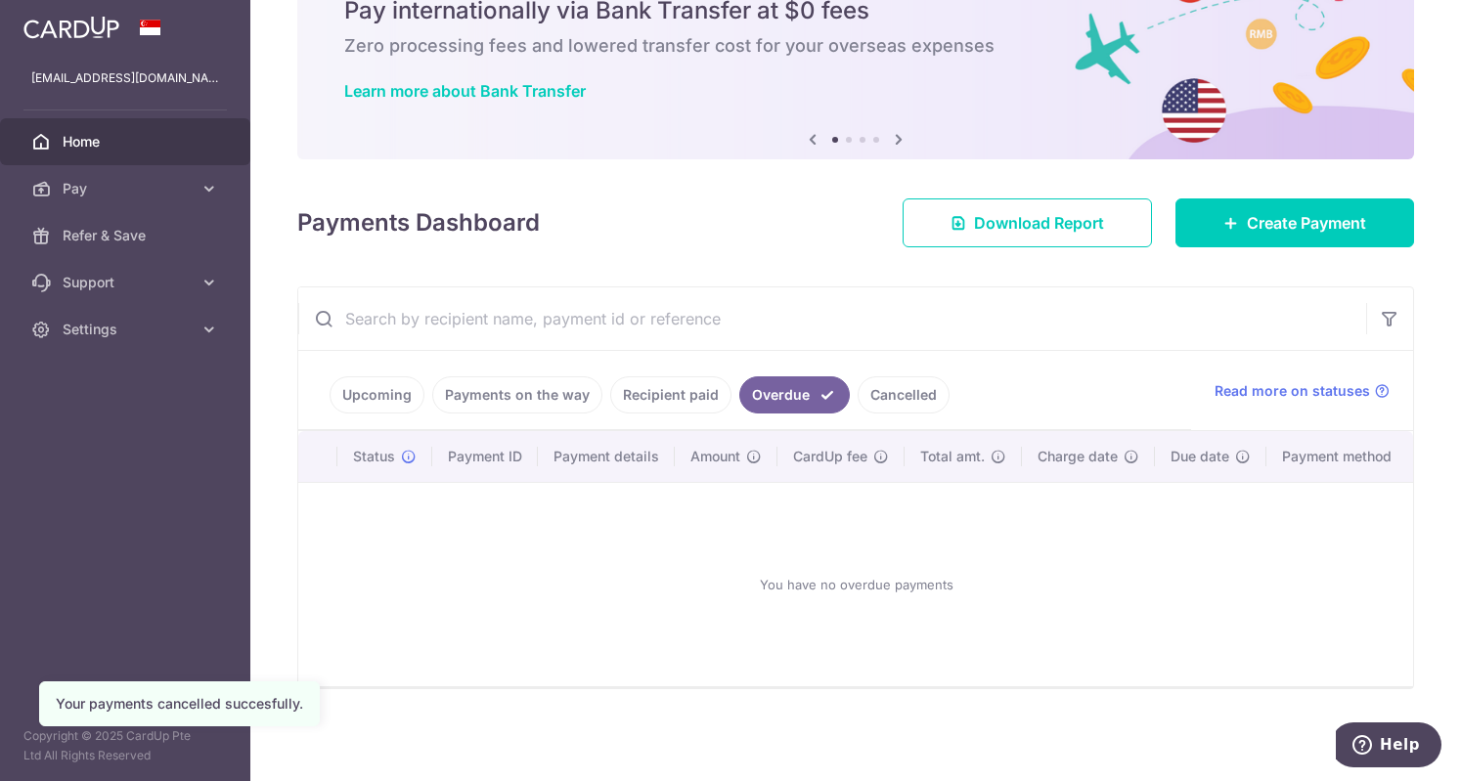
click at [673, 391] on link "Recipient paid" at bounding box center [670, 395] width 121 height 37
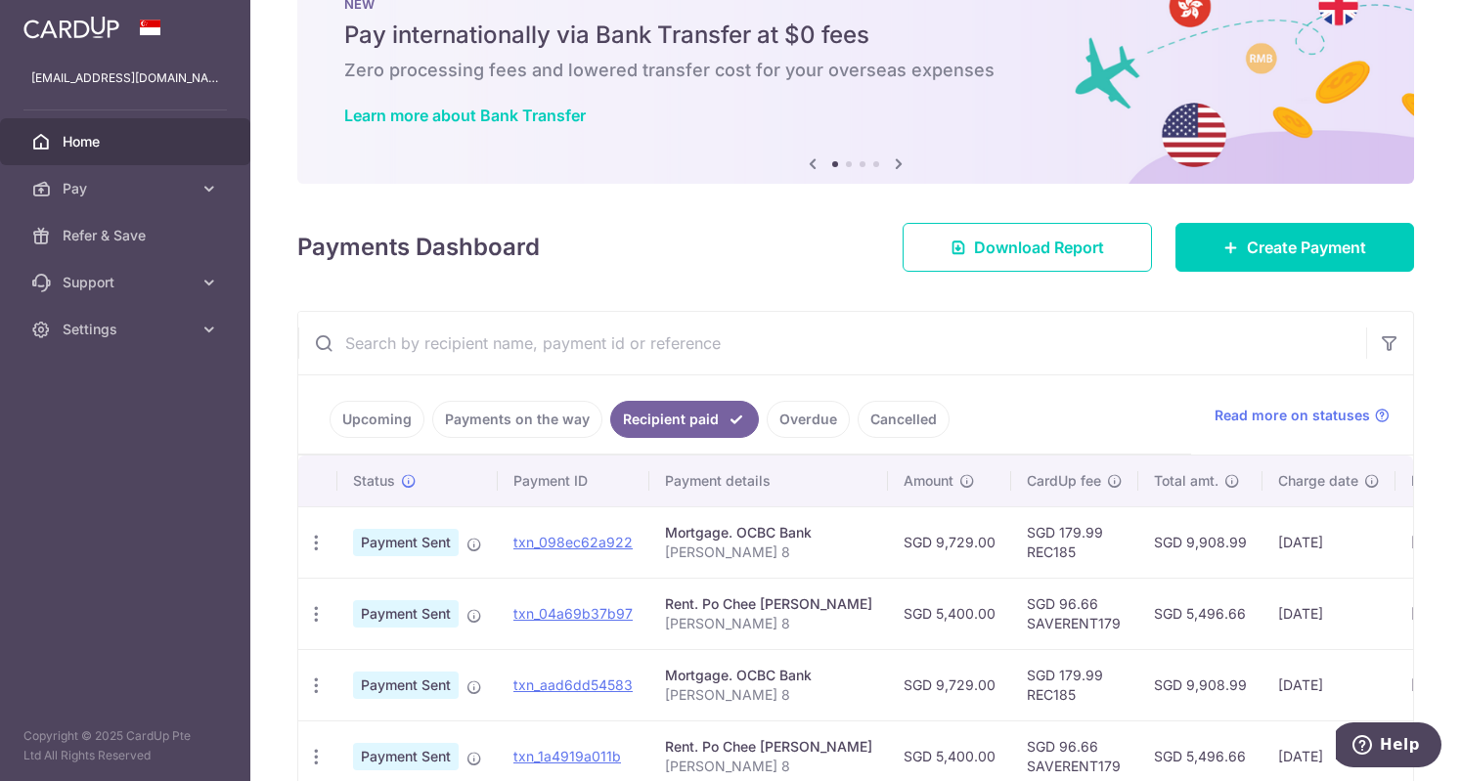
scroll to position [98, 0]
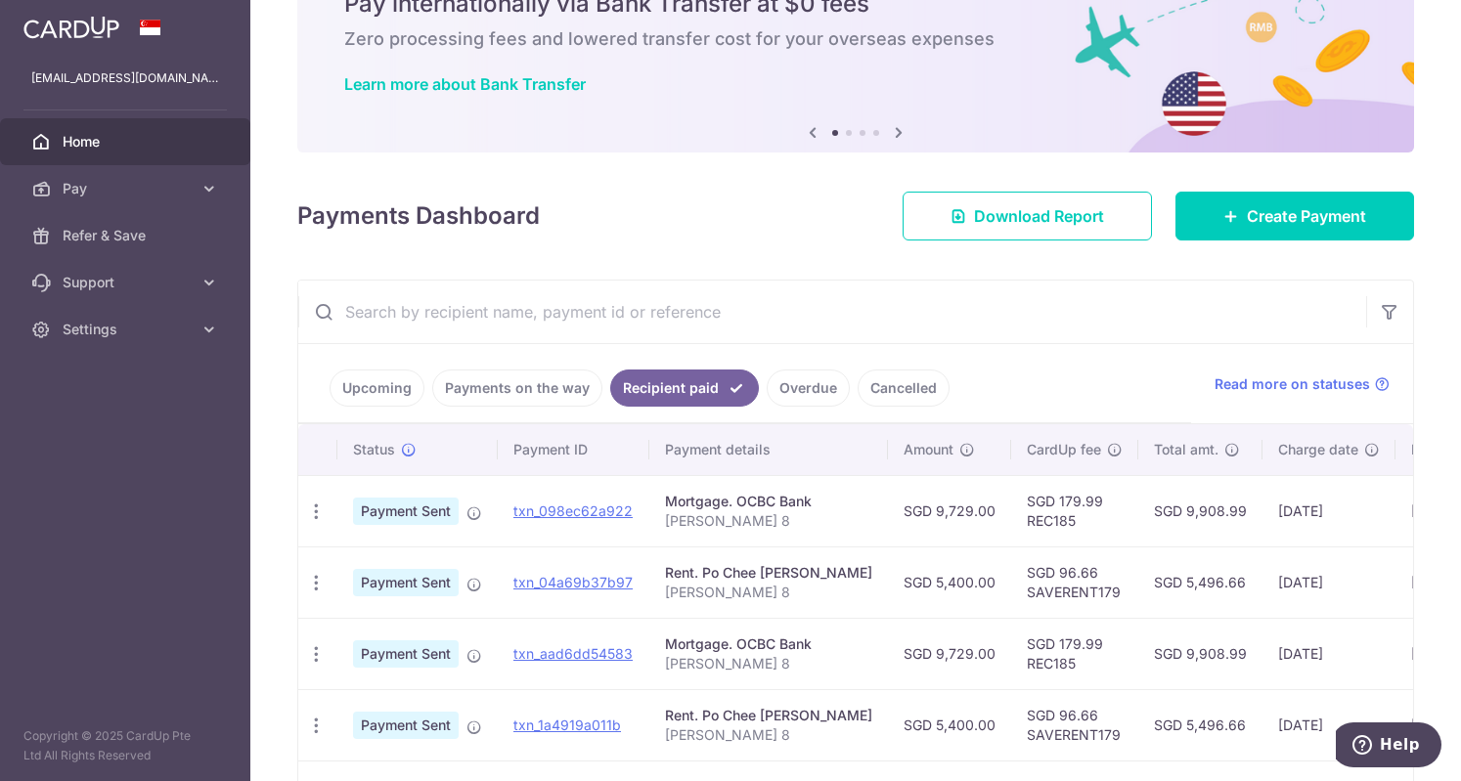
click at [389, 386] on link "Upcoming" at bounding box center [377, 388] width 95 height 37
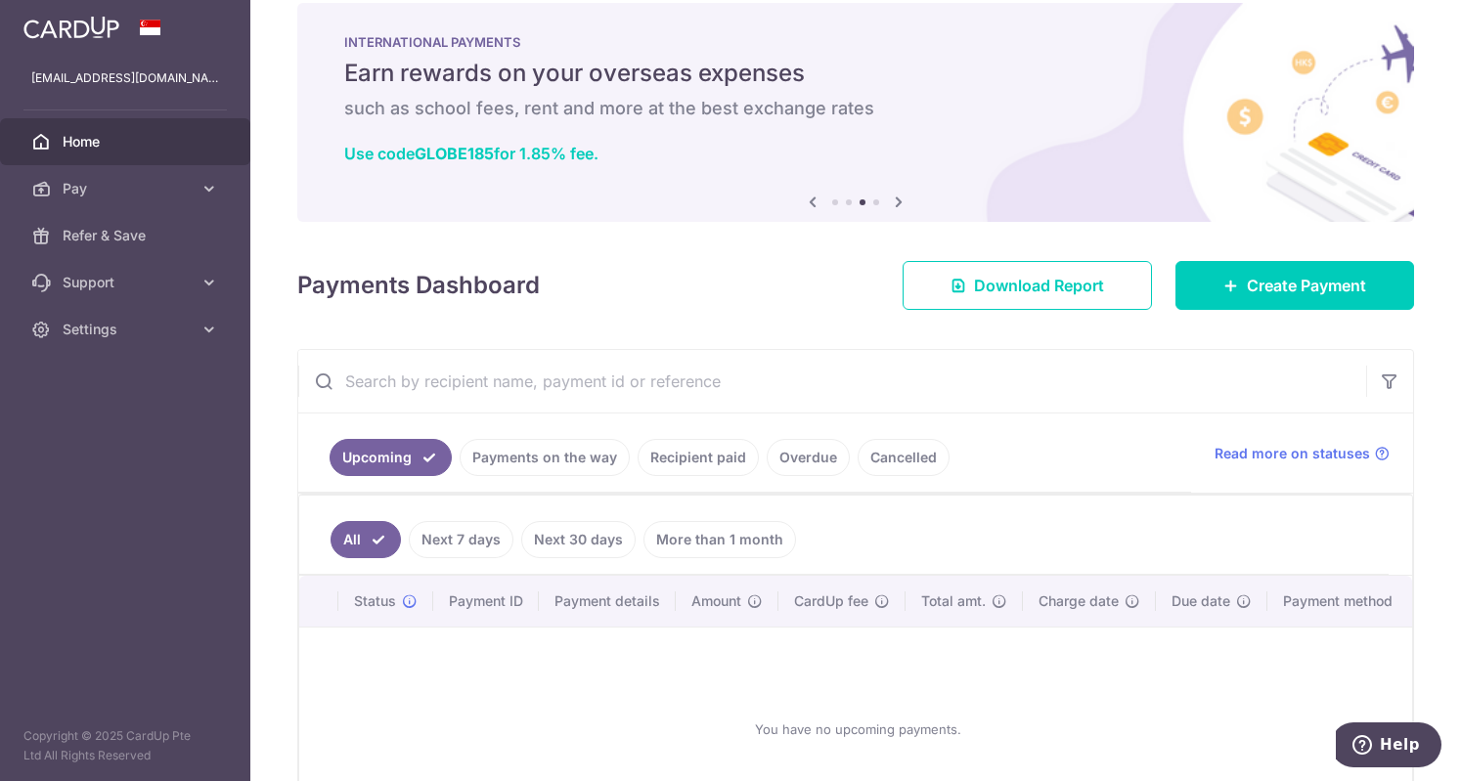
scroll to position [0, 0]
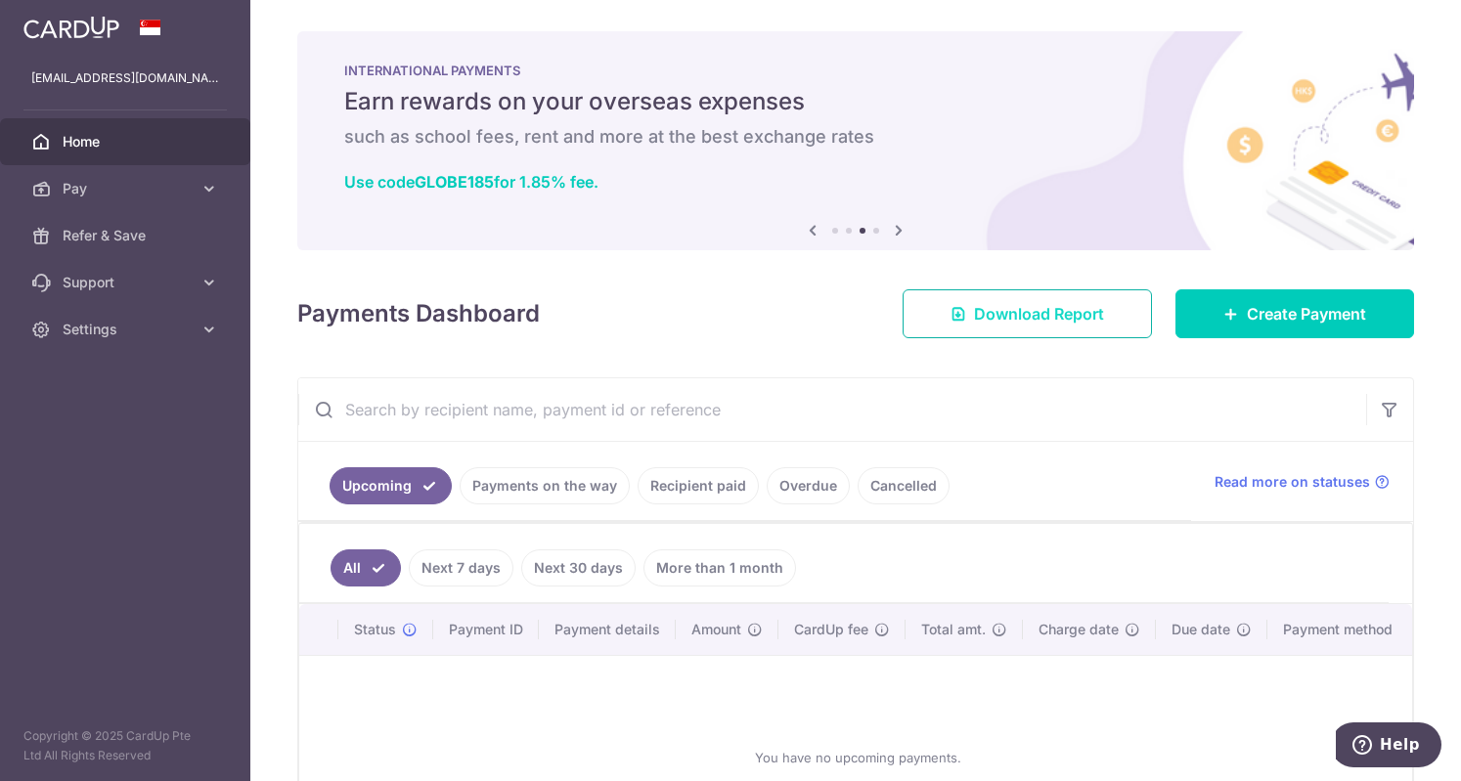
click at [990, 318] on span "Download Report" at bounding box center [1039, 313] width 130 height 23
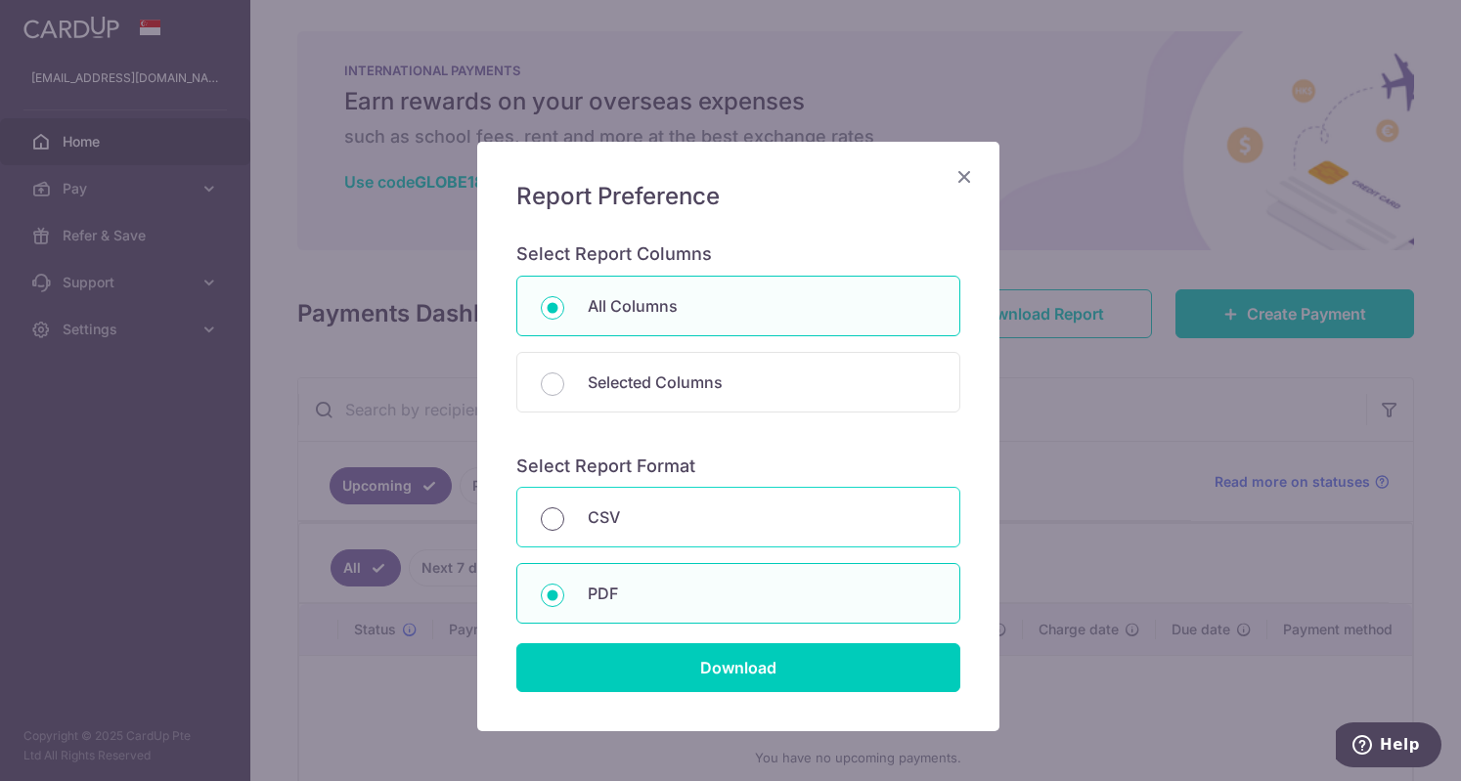
click at [541, 515] on input "CSV" at bounding box center [552, 519] width 23 height 23
radio input "true"
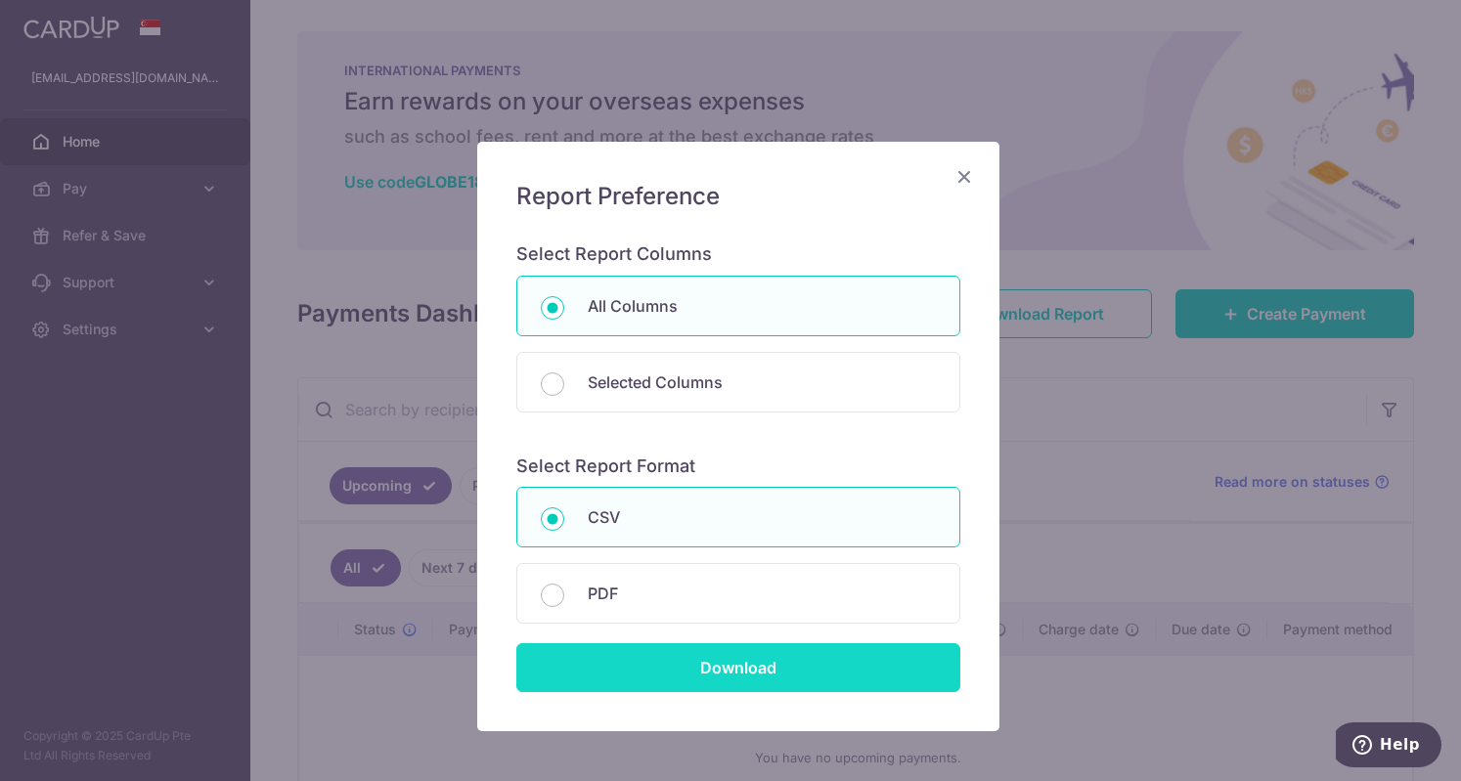
click at [714, 668] on input "Download" at bounding box center [738, 668] width 444 height 49
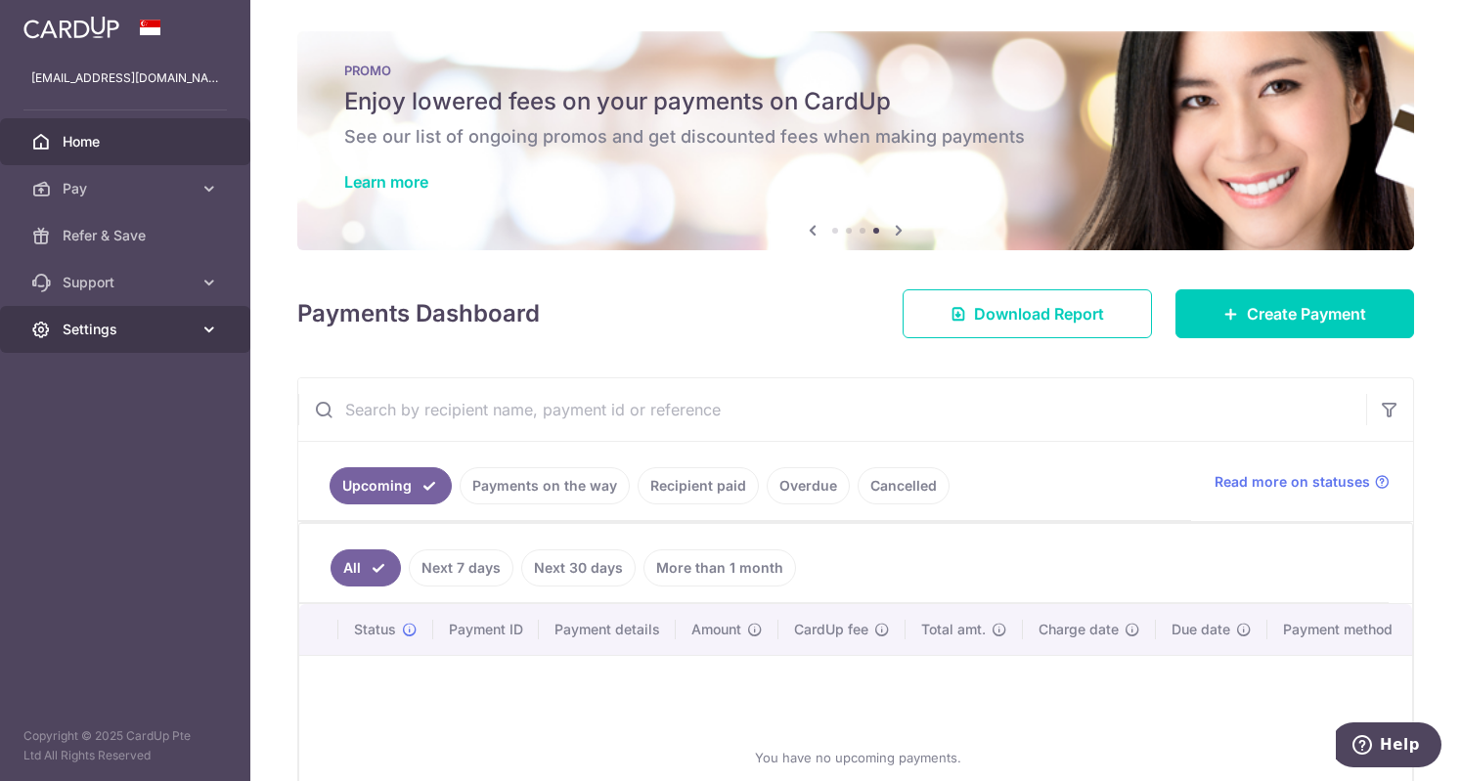
click at [201, 334] on icon at bounding box center [210, 330] width 20 height 20
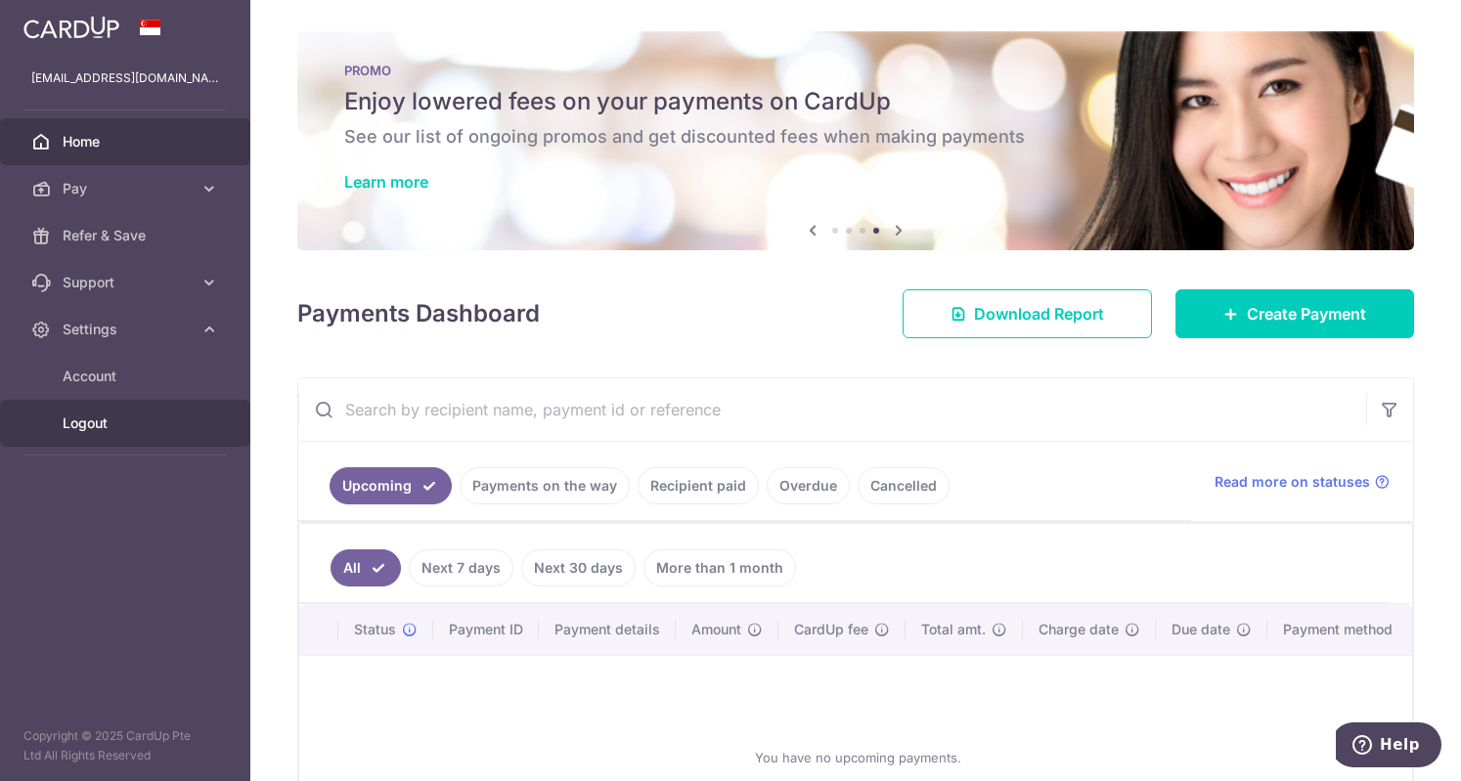
click at [80, 424] on span "Logout" at bounding box center [127, 424] width 129 height 20
